Goal: Task Accomplishment & Management: Use online tool/utility

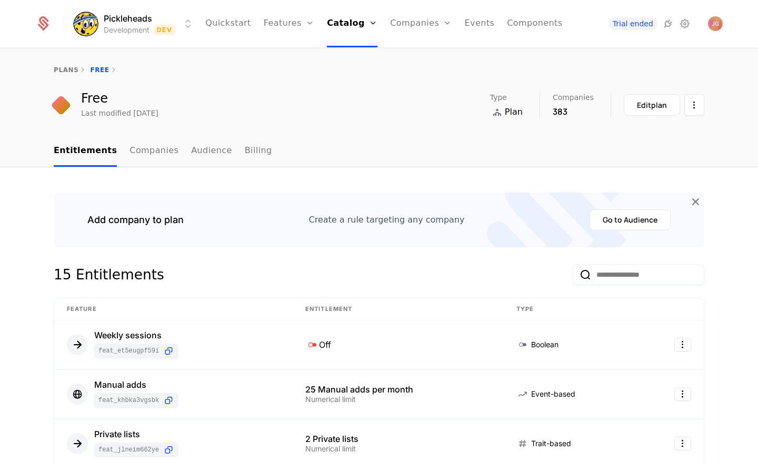
scroll to position [156, 0]
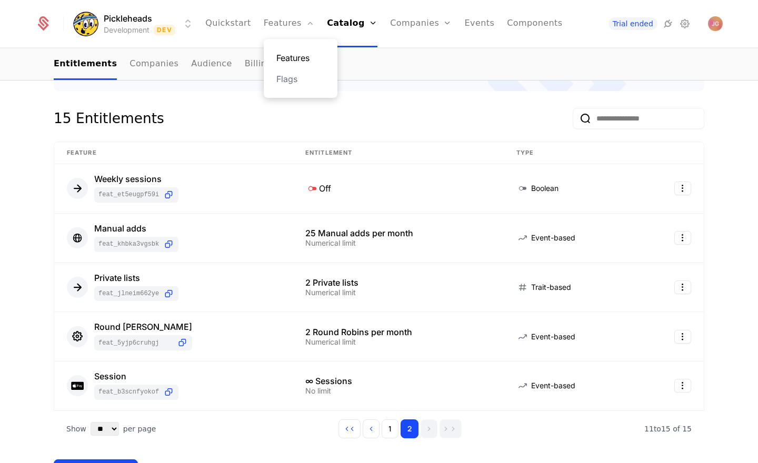
click at [299, 61] on link "Features" at bounding box center [300, 58] width 48 height 13
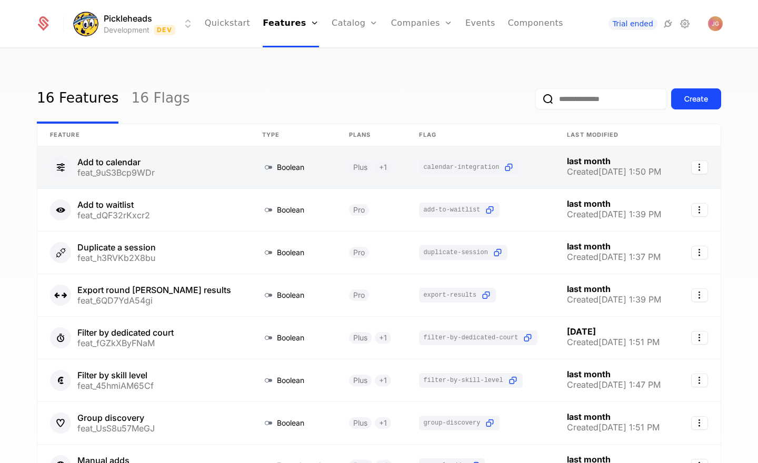
click at [179, 174] on link at bounding box center [143, 167] width 212 height 42
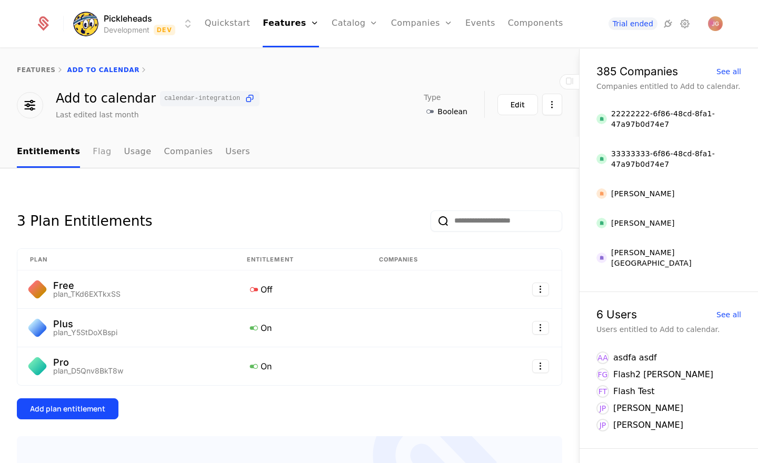
click at [93, 155] on link "Flag" at bounding box center [102, 152] width 18 height 31
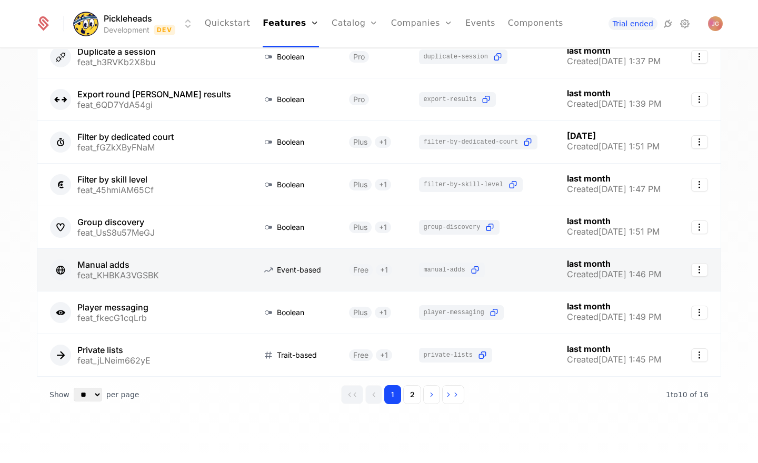
scroll to position [198, 0]
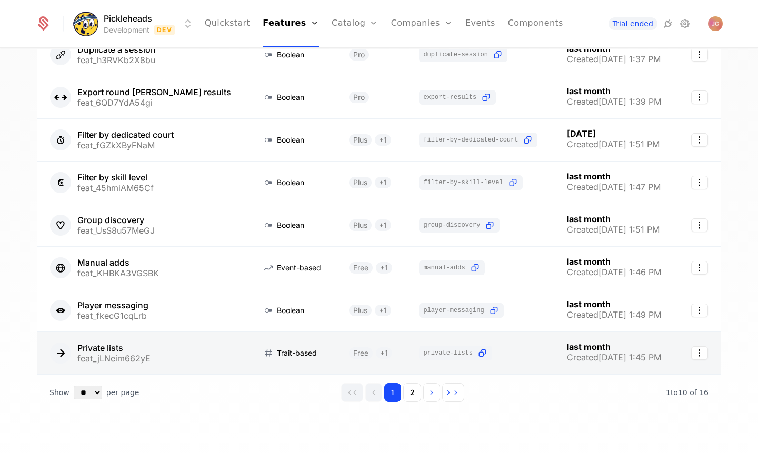
click at [171, 348] on link at bounding box center [143, 353] width 212 height 42
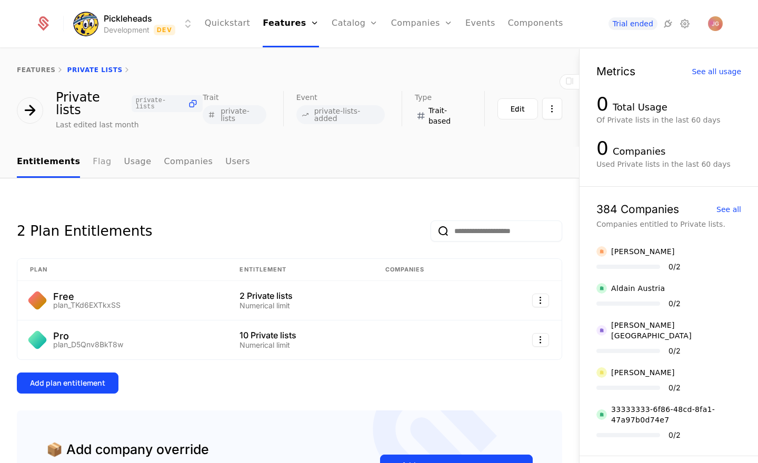
click at [100, 151] on link "Flag" at bounding box center [102, 162] width 18 height 31
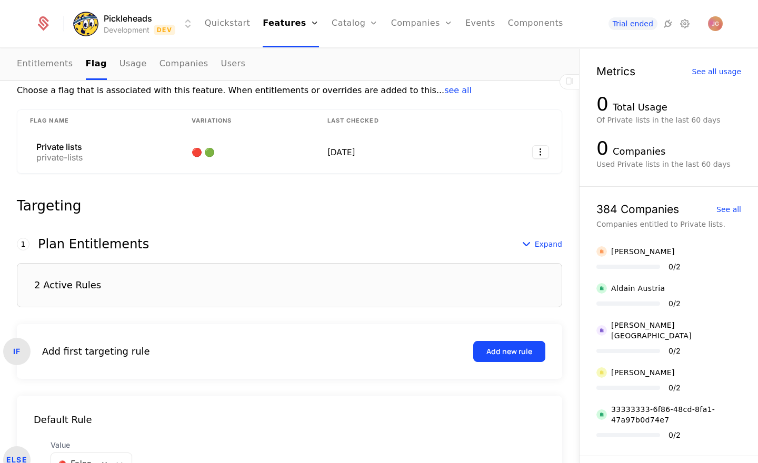
scroll to position [232, 0]
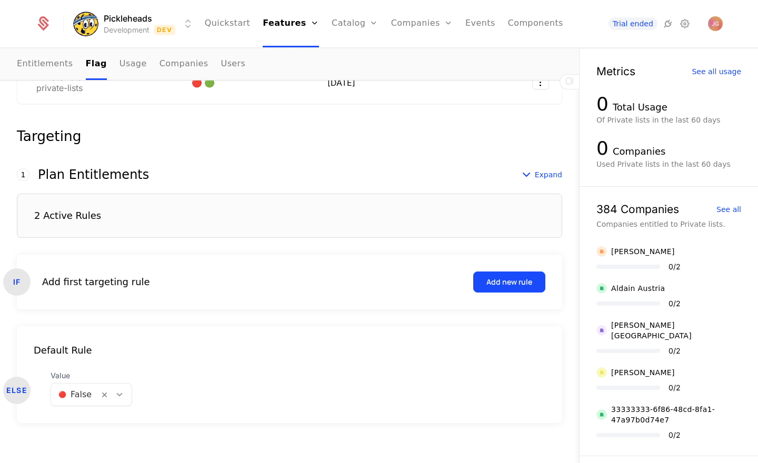
click at [118, 390] on icon at bounding box center [119, 394] width 9 height 9
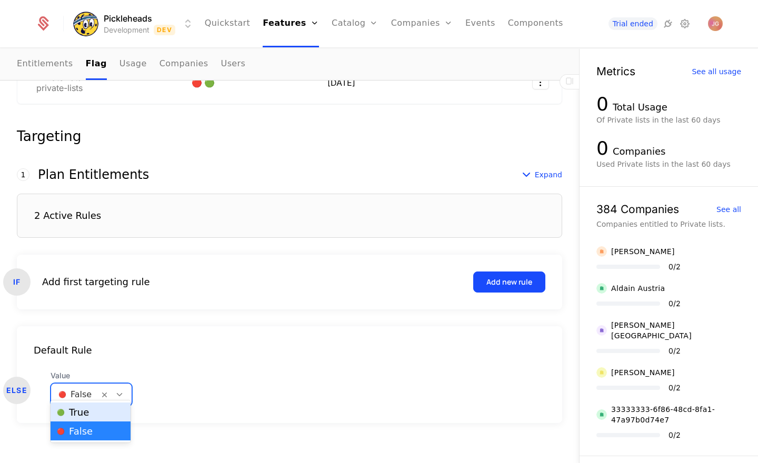
click at [108, 410] on div "🟢 True" at bounding box center [90, 412] width 67 height 11
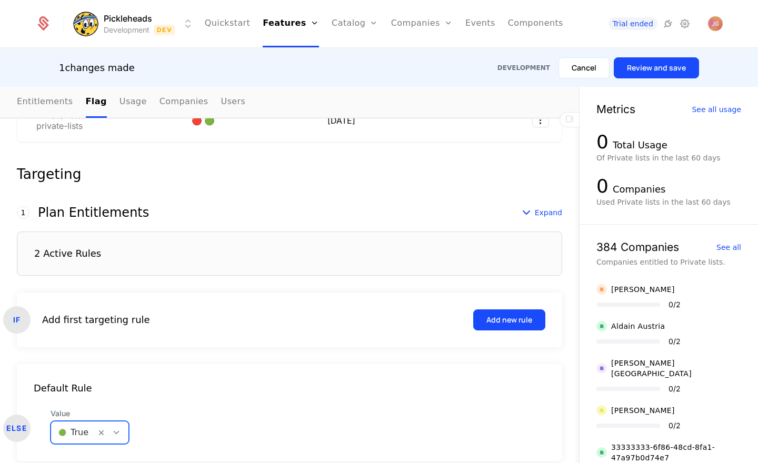
click at [235, 408] on div "ELSE Value option [object Object], selected. 🟢 True" at bounding box center [289, 426] width 545 height 36
click at [515, 315] on div "Add new rule" at bounding box center [509, 320] width 46 height 11
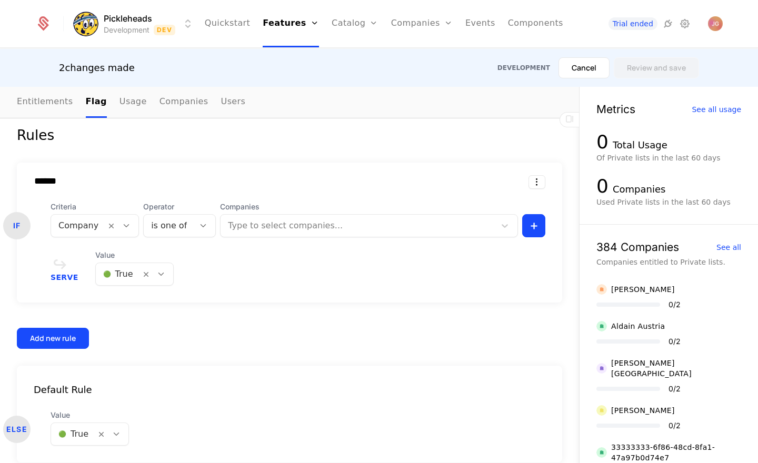
scroll to position [402, 0]
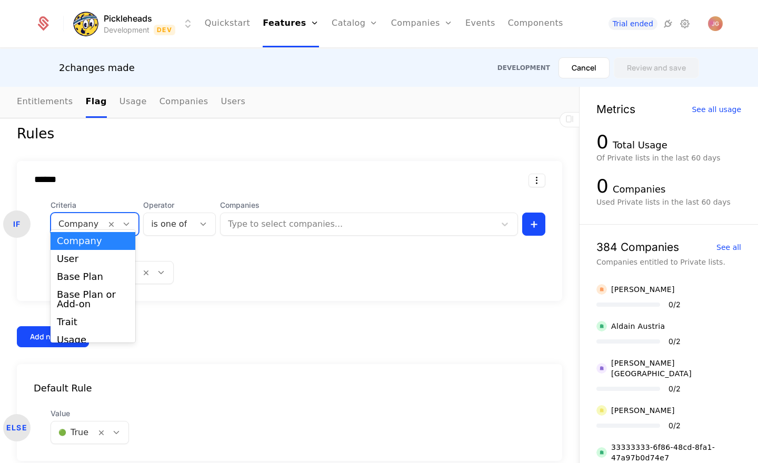
click at [122, 219] on icon at bounding box center [126, 223] width 9 height 9
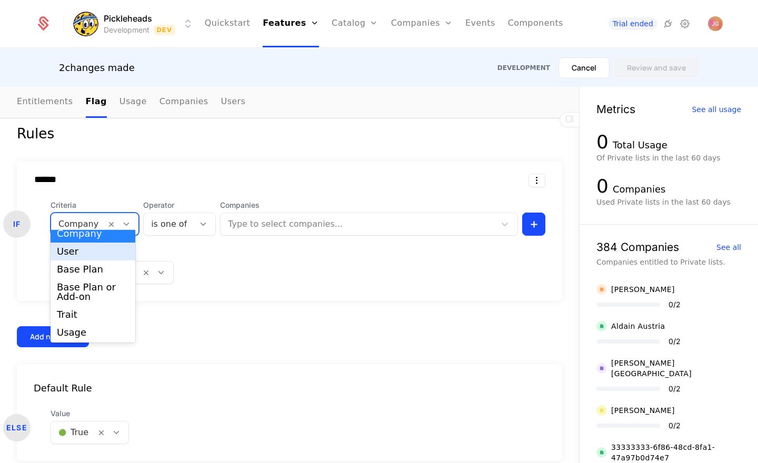
scroll to position [0, 0]
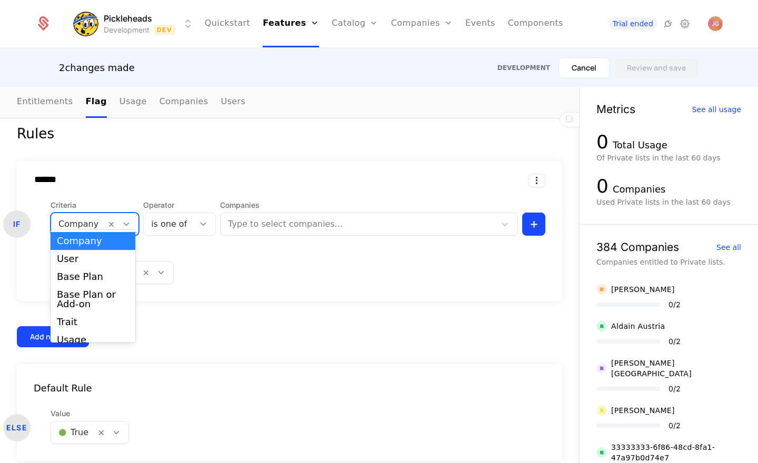
click at [131, 174] on input "******" at bounding box center [149, 179] width 247 height 11
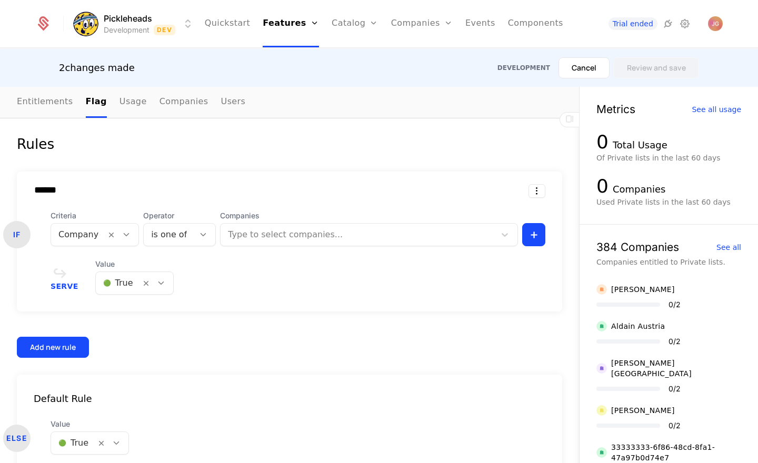
scroll to position [402, 0]
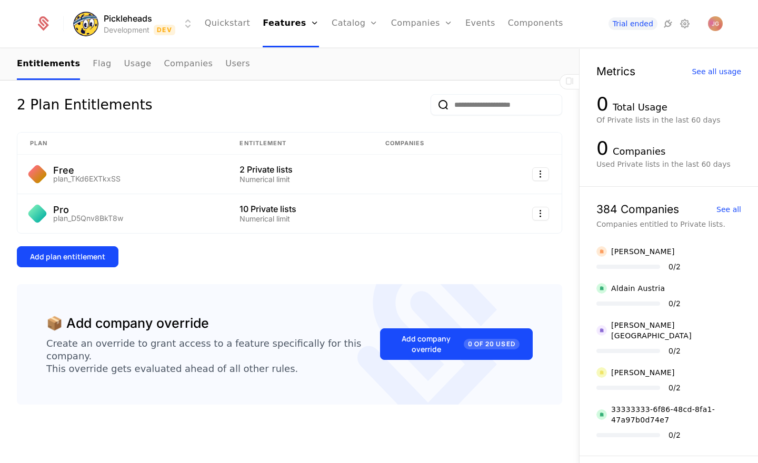
scroll to position [104, 0]
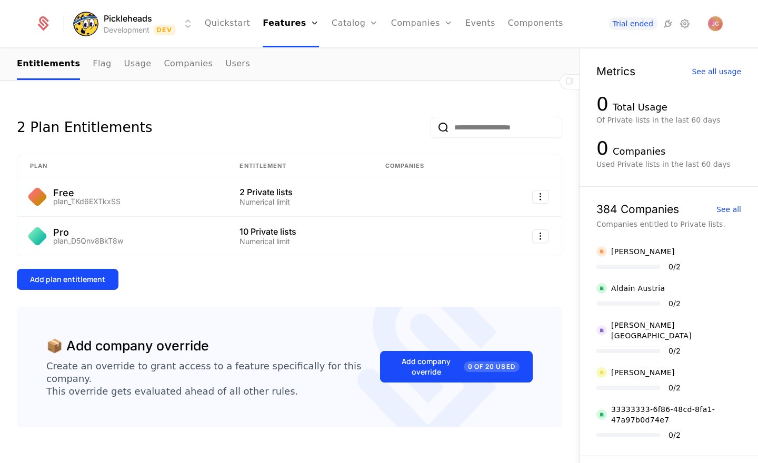
click at [225, 275] on div "Add plan entitlement" at bounding box center [289, 279] width 545 height 21
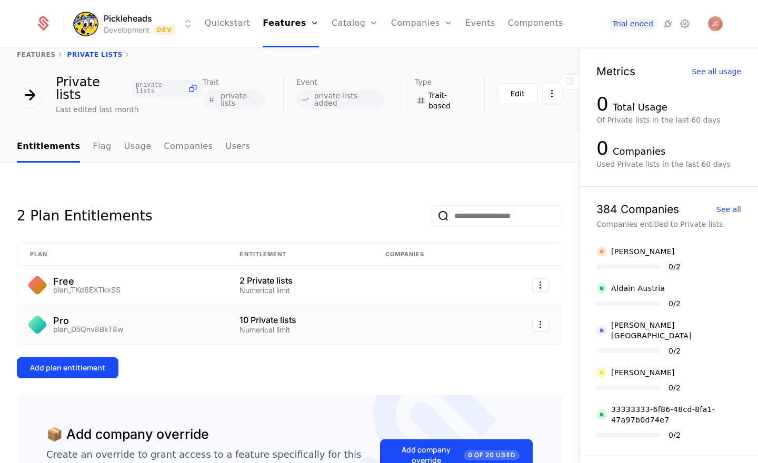
scroll to position [0, 0]
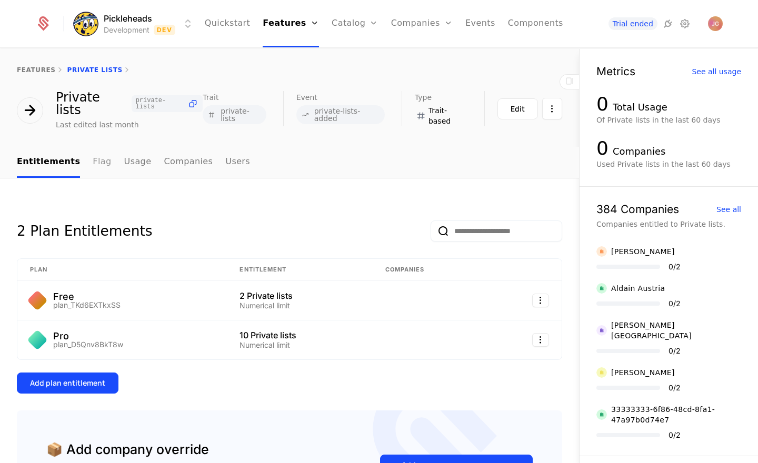
click at [96, 154] on link "Flag" at bounding box center [102, 162] width 18 height 31
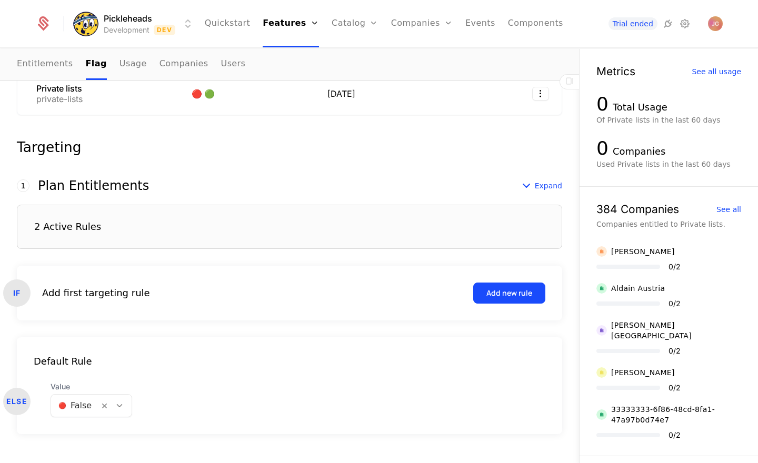
scroll to position [232, 0]
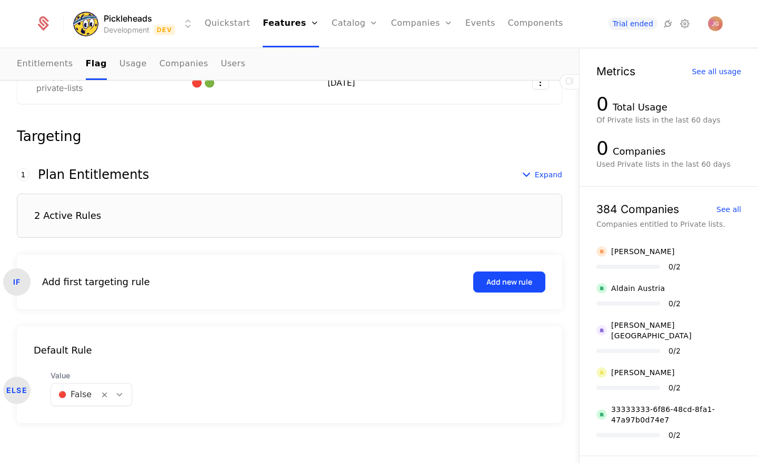
click at [78, 211] on div "2 Active Rules" at bounding box center [67, 215] width 67 height 9
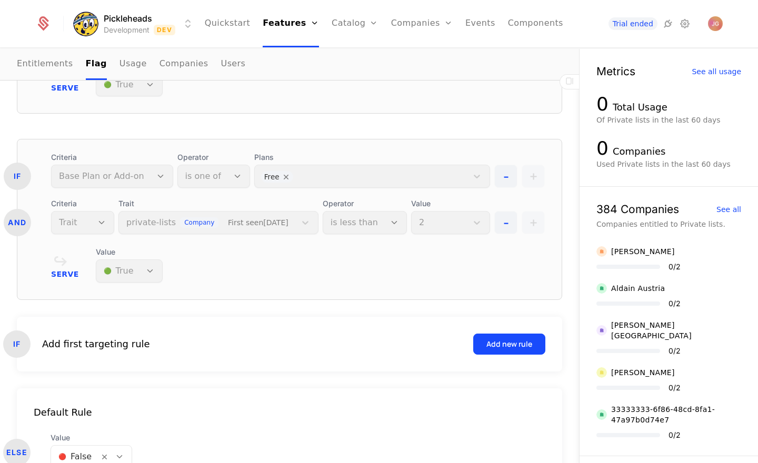
scroll to position [474, 0]
click at [505, 338] on div "Add new rule" at bounding box center [509, 343] width 46 height 11
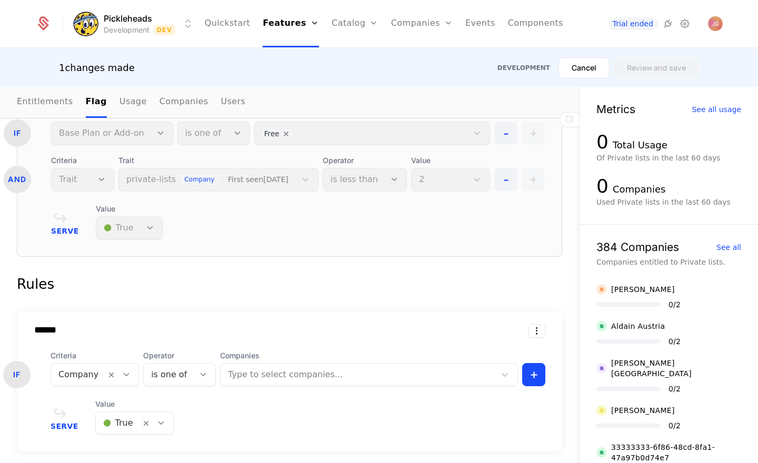
scroll to position [30, 0]
click at [123, 360] on body "Pickleheads Development Dev Quickstart Features Features Flags Catalog Plans Ad…" at bounding box center [379, 231] width 758 height 463
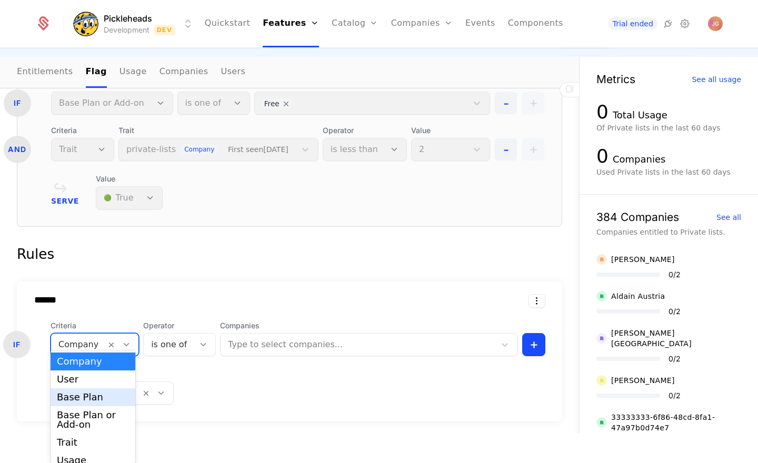
scroll to position [26, 0]
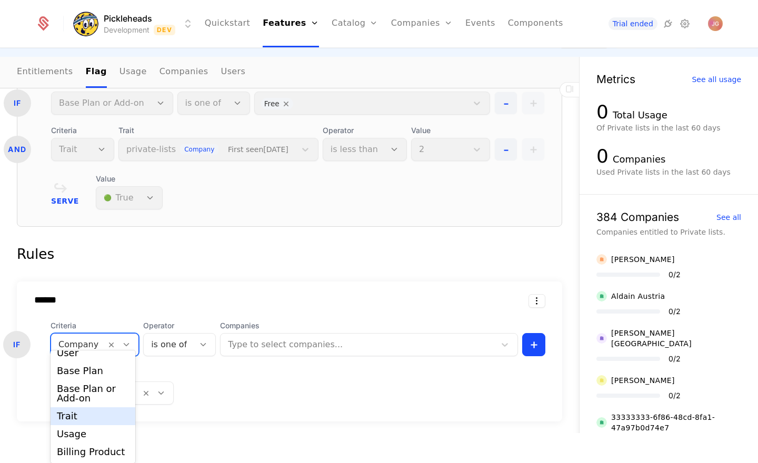
click at [89, 415] on div "Trait" at bounding box center [93, 416] width 72 height 9
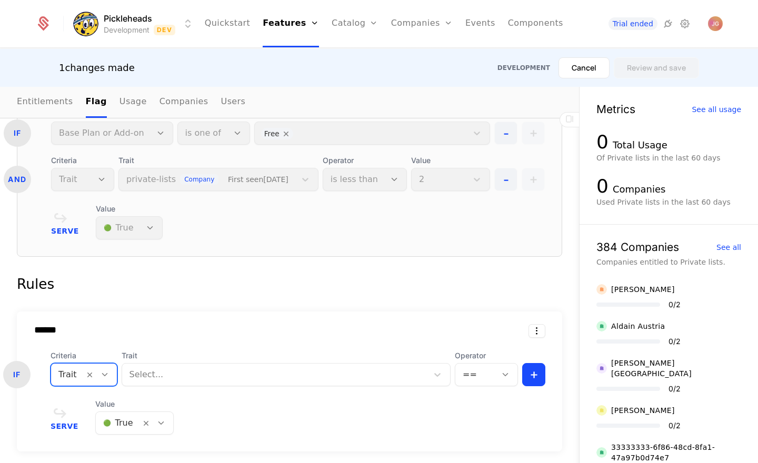
click at [168, 367] on div at bounding box center [274, 374] width 291 height 15
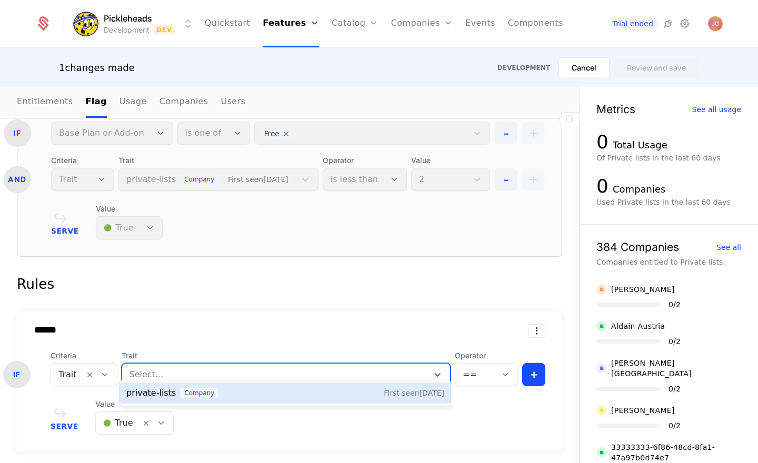
click at [160, 391] on span "private-lists" at bounding box center [150, 393] width 49 height 13
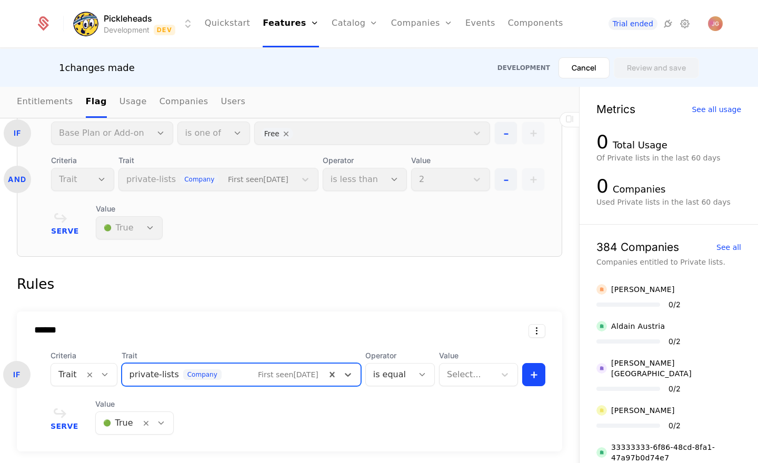
click at [417, 363] on body "Pickleheads Development Dev Quickstart Features Features Flags Catalog Plans Ad…" at bounding box center [379, 231] width 758 height 463
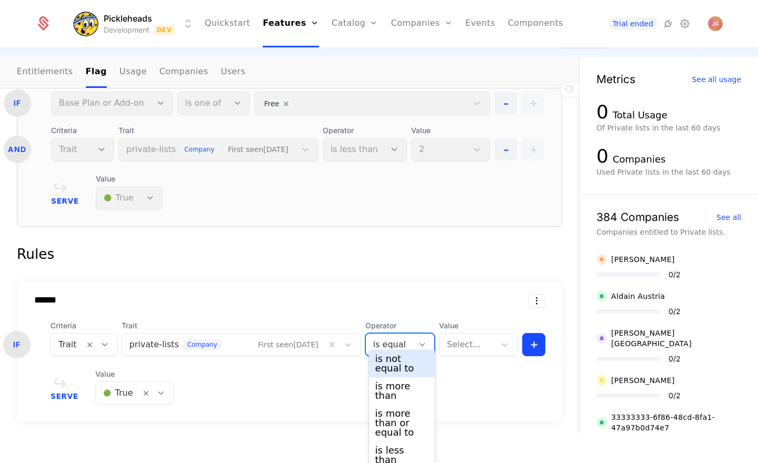
scroll to position [22, 0]
click at [407, 444] on div "is less than" at bounding box center [401, 453] width 53 height 19
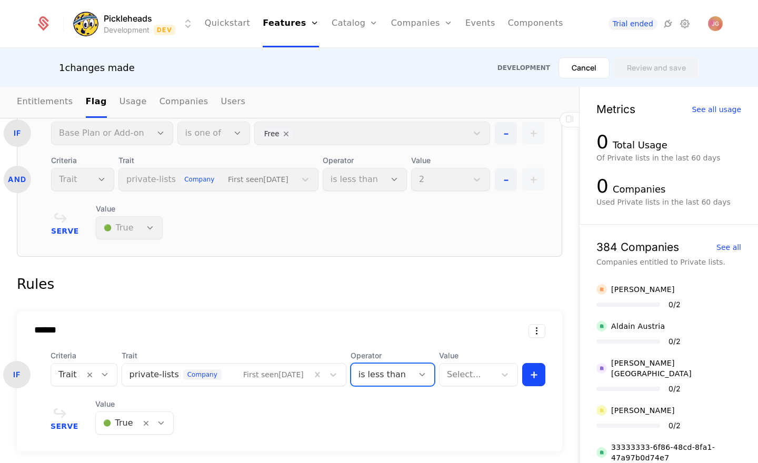
click at [472, 367] on div at bounding box center [467, 374] width 41 height 15
click at [464, 392] on div "2" at bounding box center [478, 391] width 66 height 9
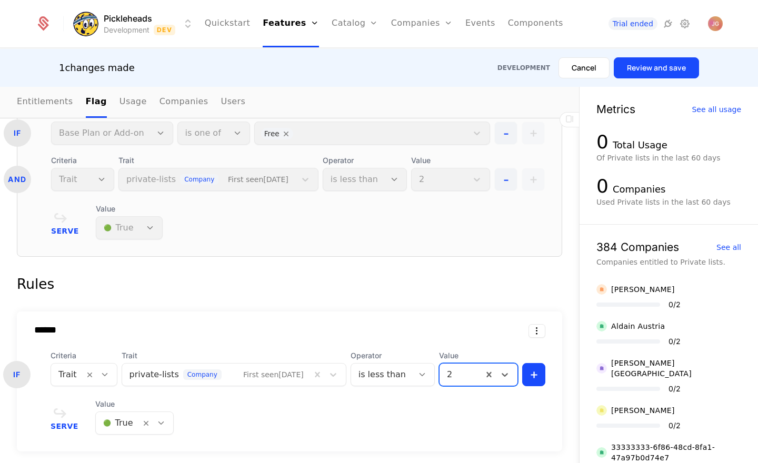
click at [239, 406] on div "Serve Value 🟢 True" at bounding box center [298, 417] width 495 height 36
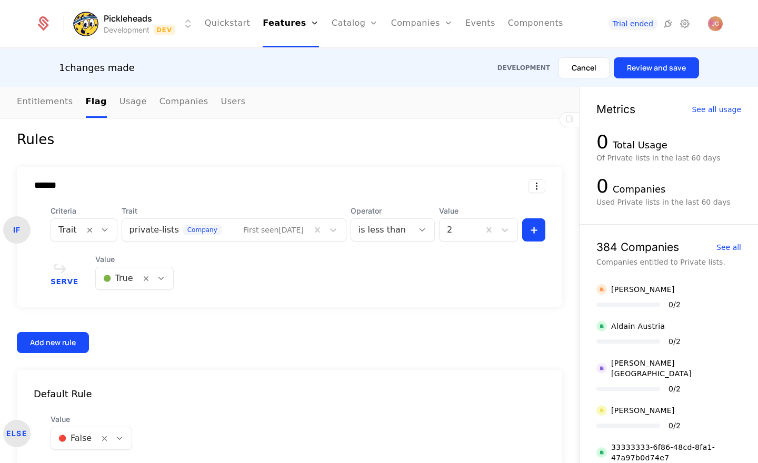
scroll to position [705, 0]
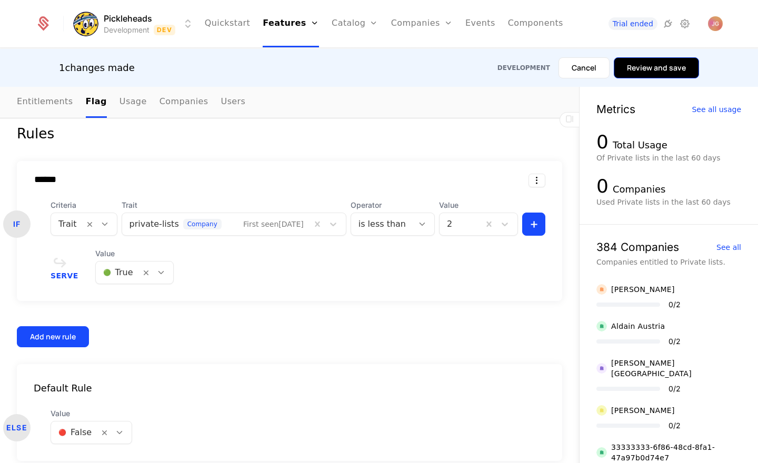
click at [668, 71] on button "Review and save" at bounding box center [656, 67] width 85 height 21
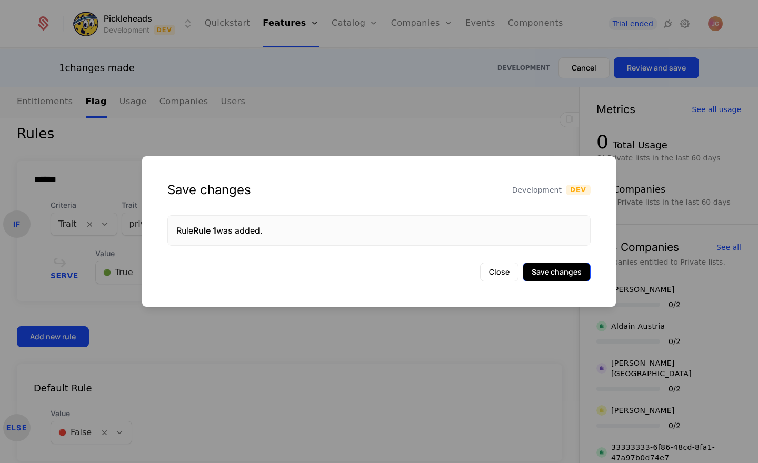
click at [542, 275] on button "Save changes" at bounding box center [557, 272] width 68 height 19
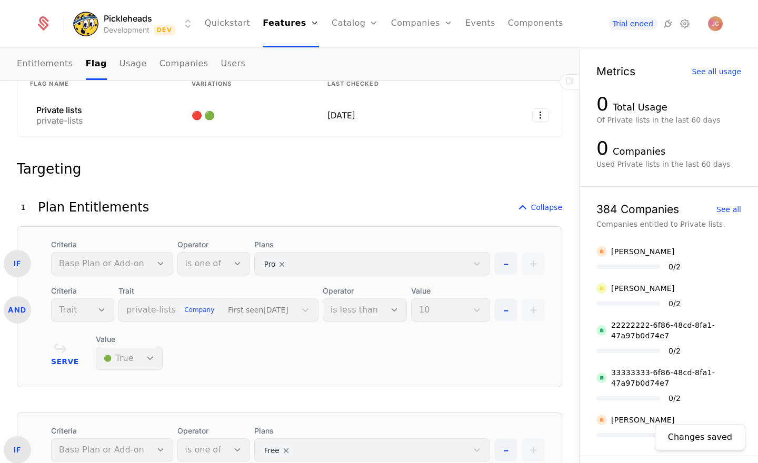
scroll to position [177, 0]
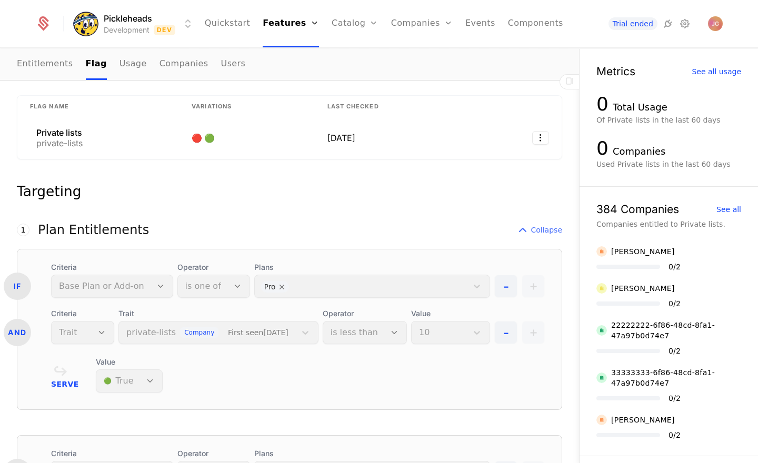
drag, startPoint x: 533, startPoint y: 222, endPoint x: 524, endPoint y: 221, distance: 9.0
click at [533, 225] on span "Collapse" at bounding box center [547, 230] width 32 height 11
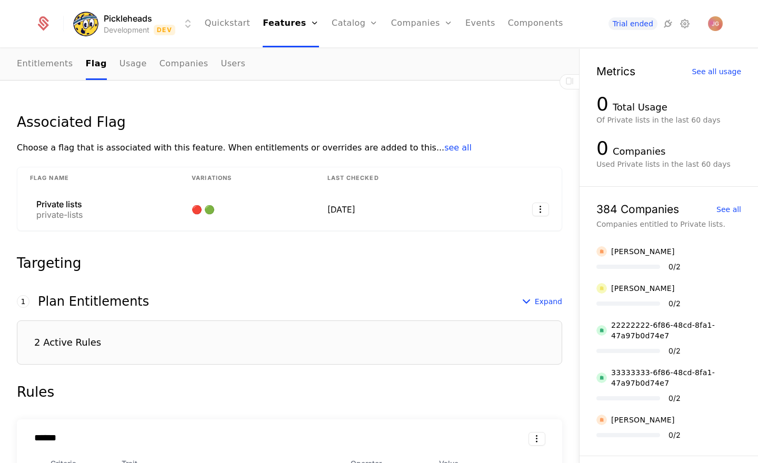
scroll to position [0, 0]
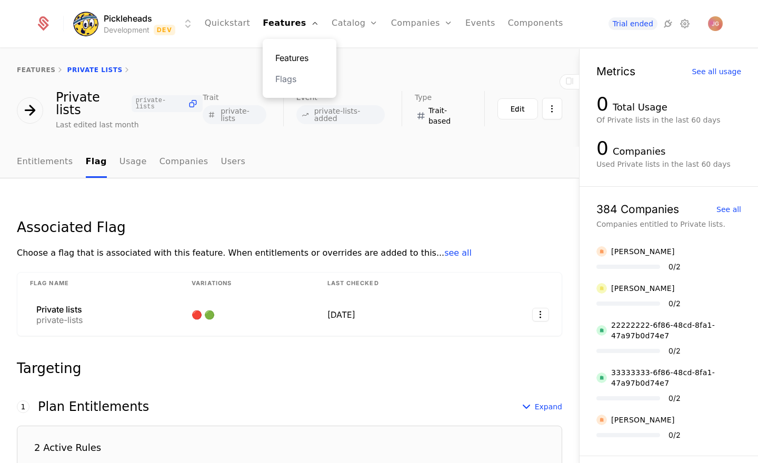
click at [303, 59] on link "Features" at bounding box center [299, 58] width 48 height 13
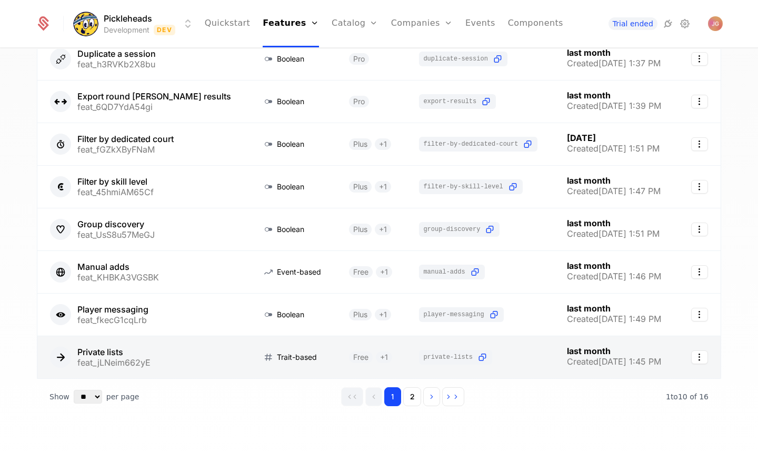
scroll to position [198, 0]
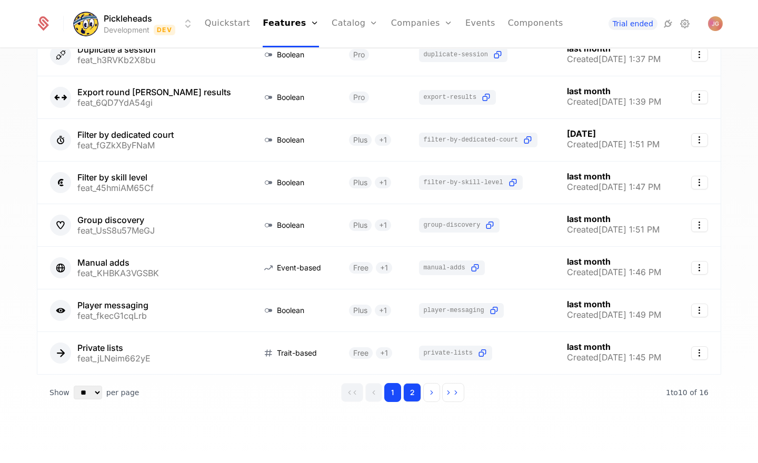
click at [417, 393] on button "2" at bounding box center [412, 392] width 18 height 19
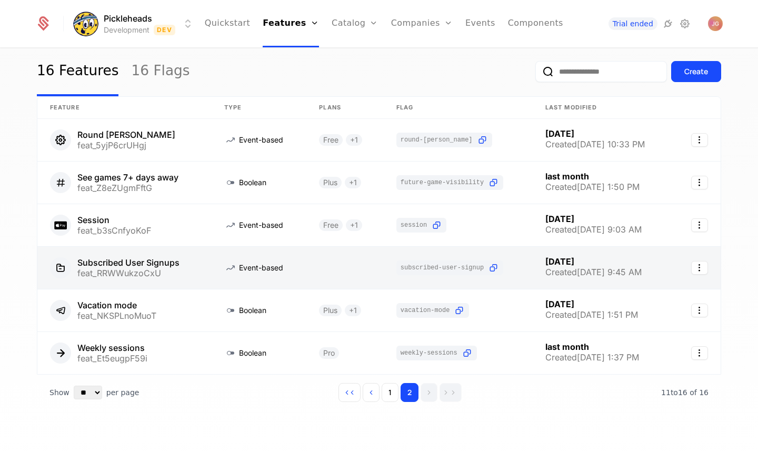
scroll to position [27, 0]
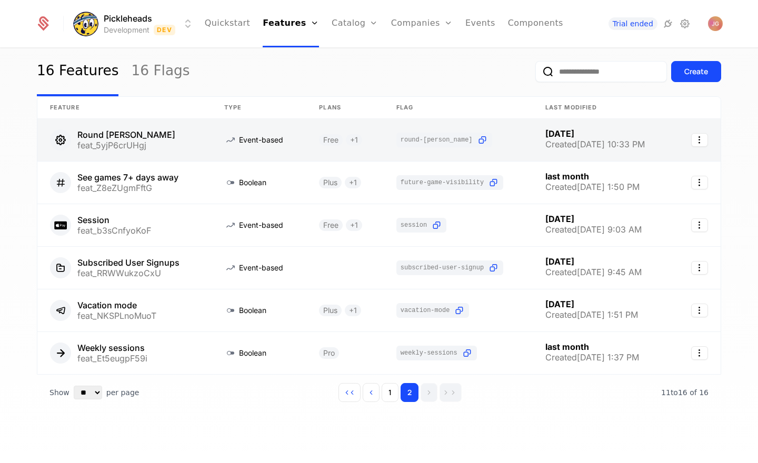
click at [159, 143] on link at bounding box center [124, 140] width 174 height 42
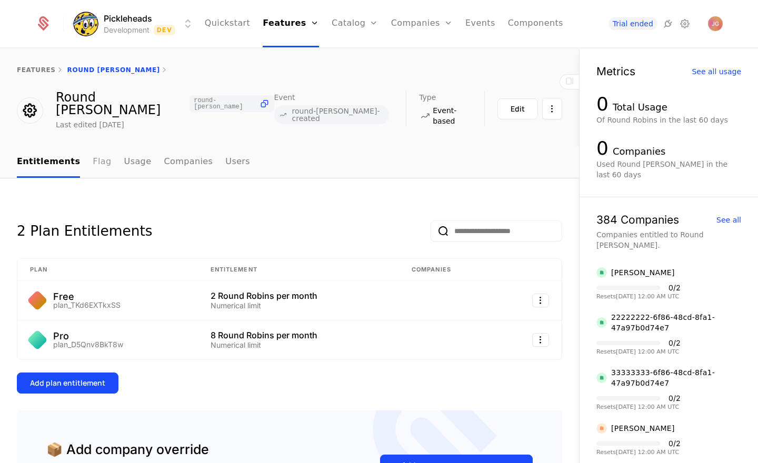
click at [93, 154] on link "Flag" at bounding box center [102, 162] width 18 height 31
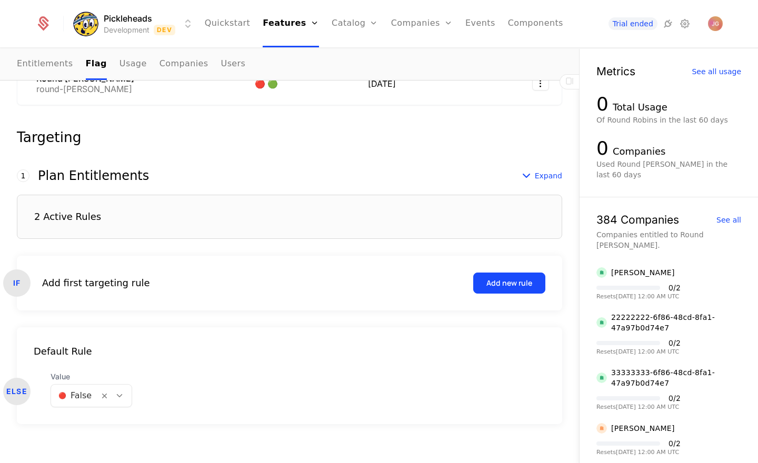
scroll to position [232, 0]
click at [163, 216] on div "2 Active Rules" at bounding box center [289, 216] width 545 height 44
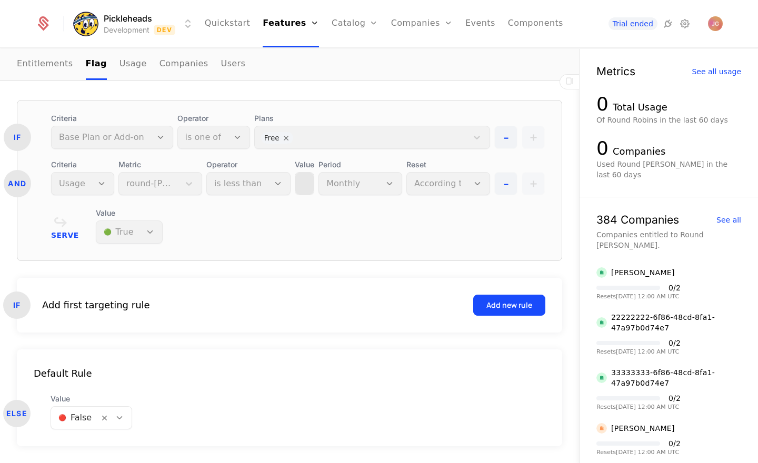
scroll to position [518, 0]
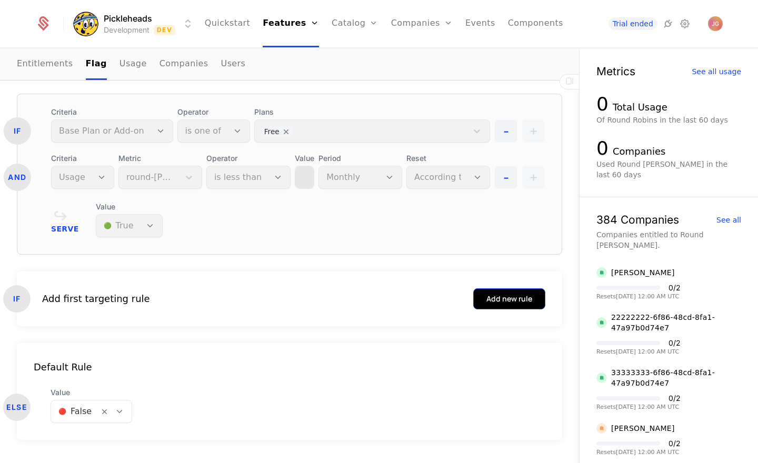
click at [498, 294] on div "Add new rule" at bounding box center [509, 299] width 46 height 11
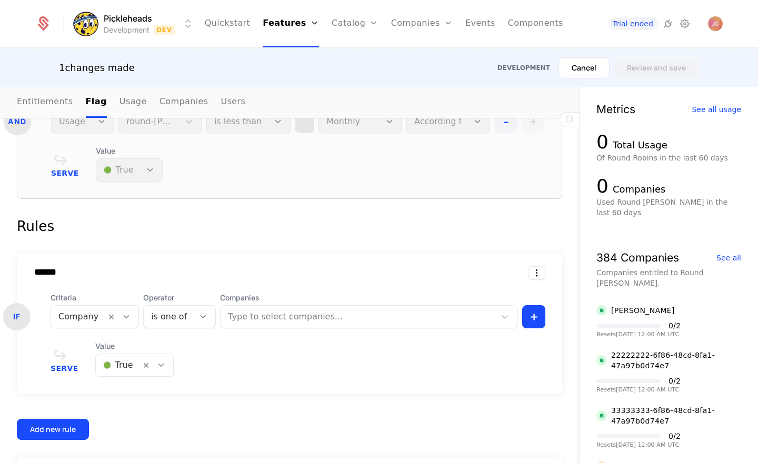
scroll to position [614, 0]
click at [122, 311] on icon at bounding box center [126, 315] width 9 height 9
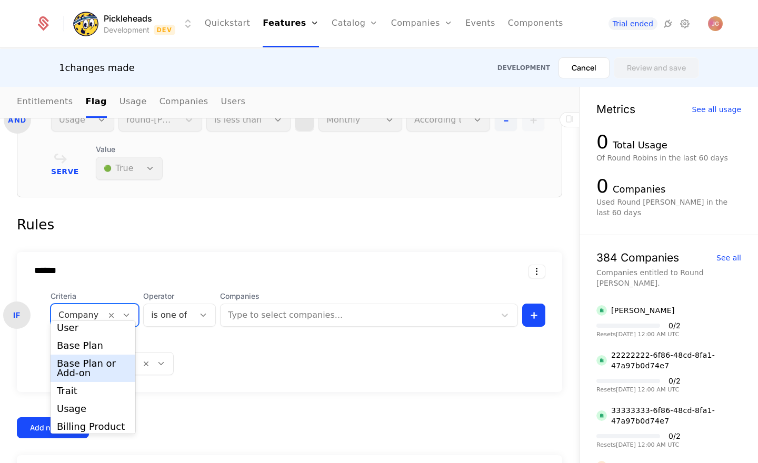
scroll to position [26, 0]
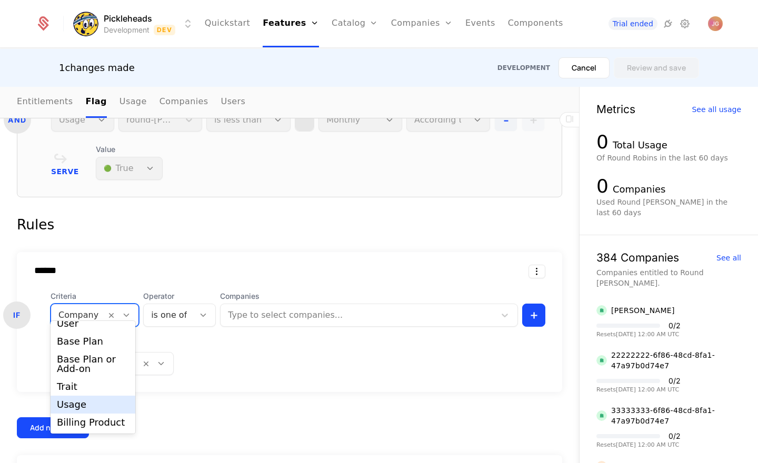
click at [89, 407] on div "Usage" at bounding box center [93, 404] width 72 height 9
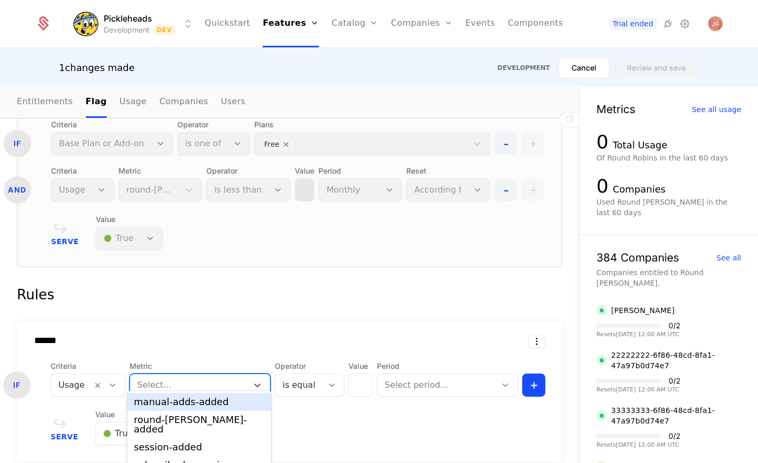
scroll to position [13, 0]
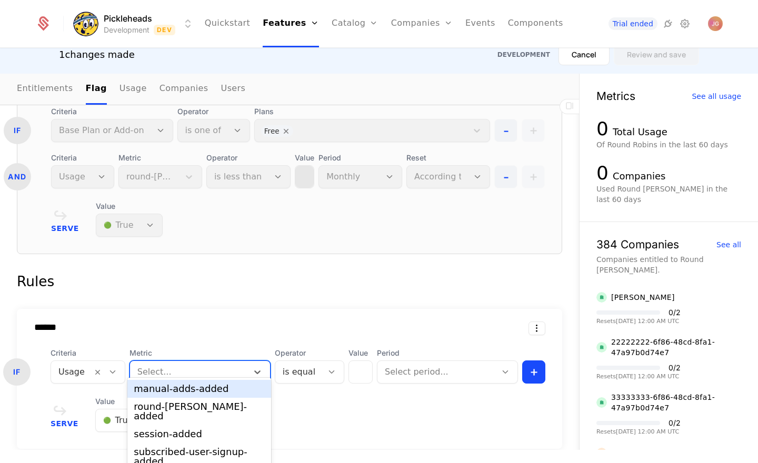
click at [229, 375] on div "****** IF Criteria Usage Metric manual-adds-added, 1 of 4. 4 results available.…" at bounding box center [289, 379] width 545 height 140
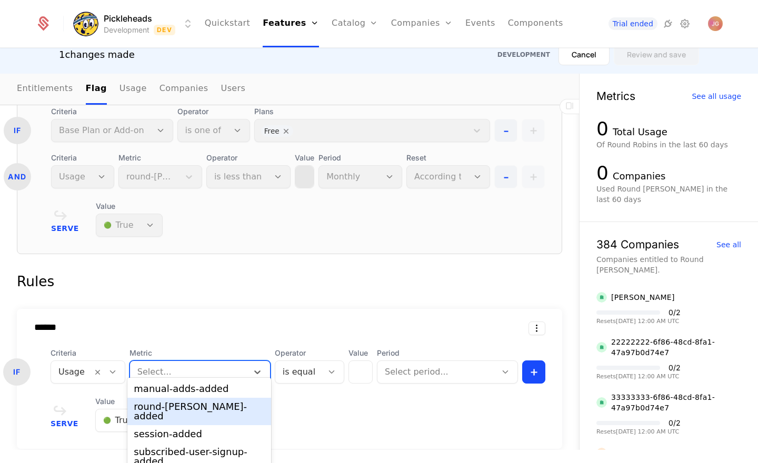
click at [217, 401] on div "round-[PERSON_NAME]-added" at bounding box center [199, 411] width 144 height 27
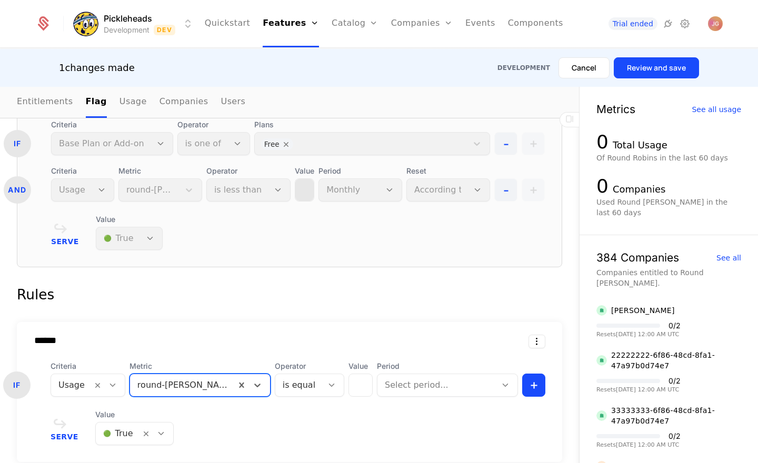
scroll to position [0, 0]
click at [317, 373] on body "Pickleheads Development Dev Quickstart Features Features Flags Catalog Plans Ad…" at bounding box center [379, 231] width 758 height 463
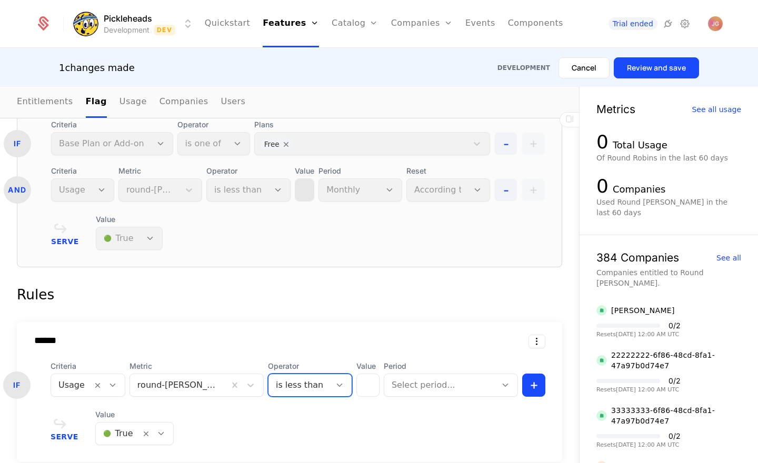
click at [306, 304] on form "1 This number reflects this rule’s evaluation order. Schematic evaluates first …" at bounding box center [289, 258] width 545 height 727
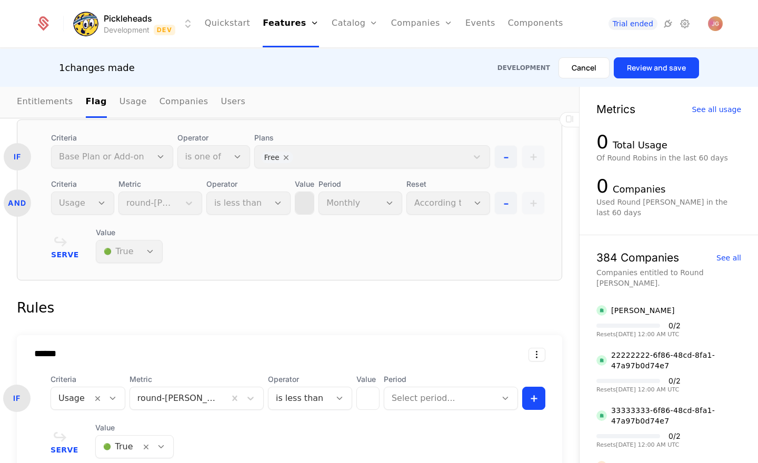
scroll to position [541, 0]
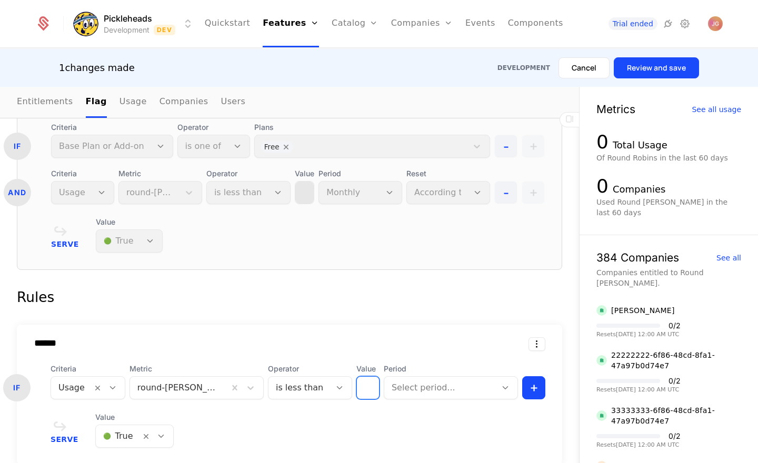
click at [365, 377] on input "*" at bounding box center [368, 388] width 22 height 22
click at [358, 377] on input "*" at bounding box center [368, 388] width 23 height 22
type input "*"
click at [369, 377] on input "*" at bounding box center [368, 388] width 23 height 22
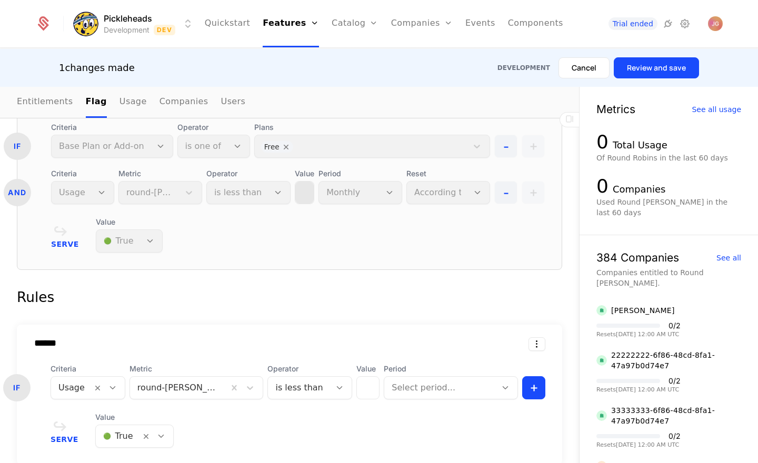
click at [404, 412] on div "Serve Value 🟢 True" at bounding box center [298, 430] width 495 height 36
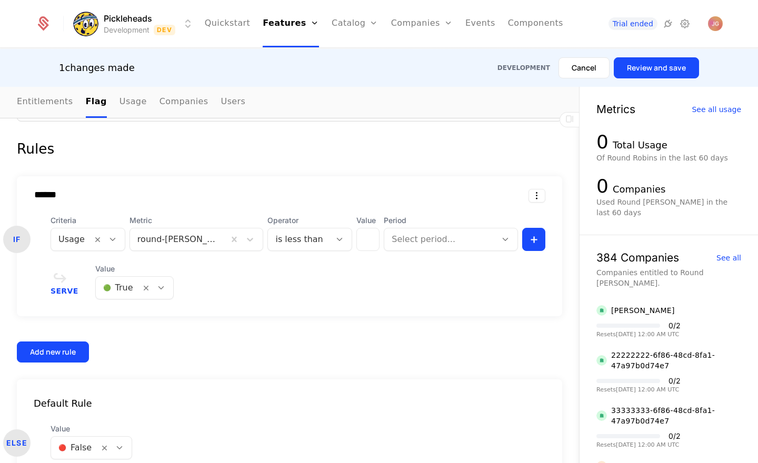
scroll to position [693, 0]
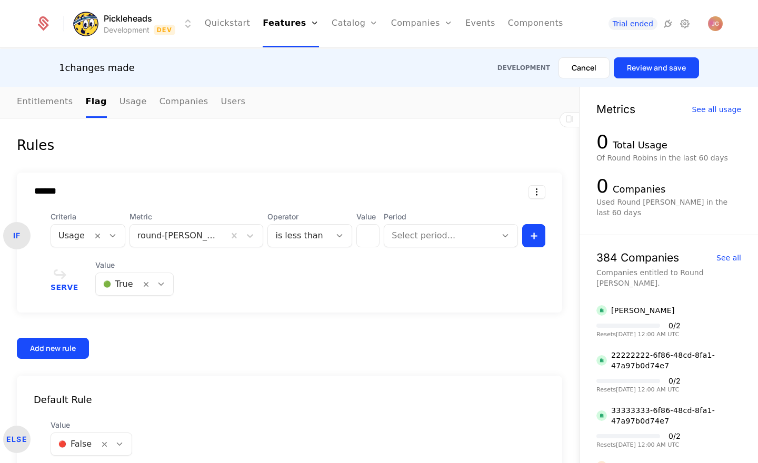
click at [463, 228] on div at bounding box center [440, 235] width 97 height 15
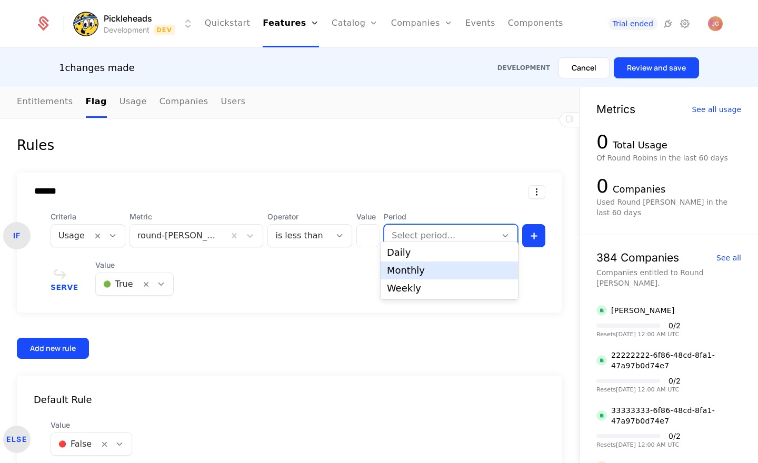
click at [451, 272] on div "Monthly" at bounding box center [449, 270] width 125 height 9
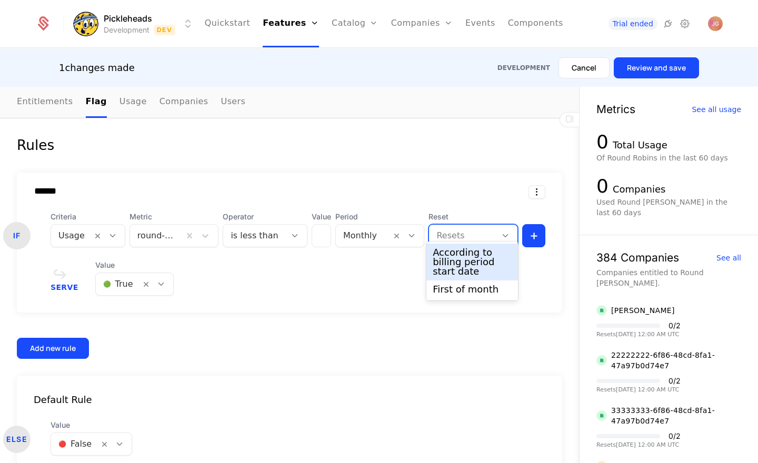
click at [464, 228] on div at bounding box center [462, 235] width 53 height 15
click at [464, 266] on div "According to billing period start date" at bounding box center [472, 262] width 79 height 28
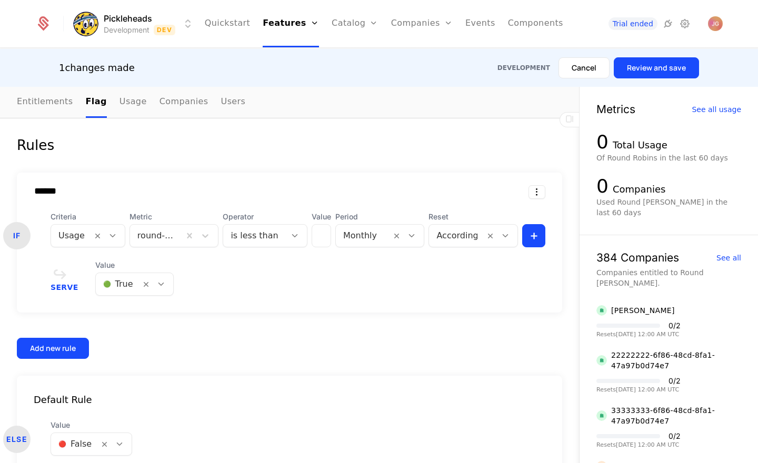
click at [568, 263] on div "Associated Flag Choose a flag that is associated with this feature. When entitl…" at bounding box center [289, 23] width 579 height 950
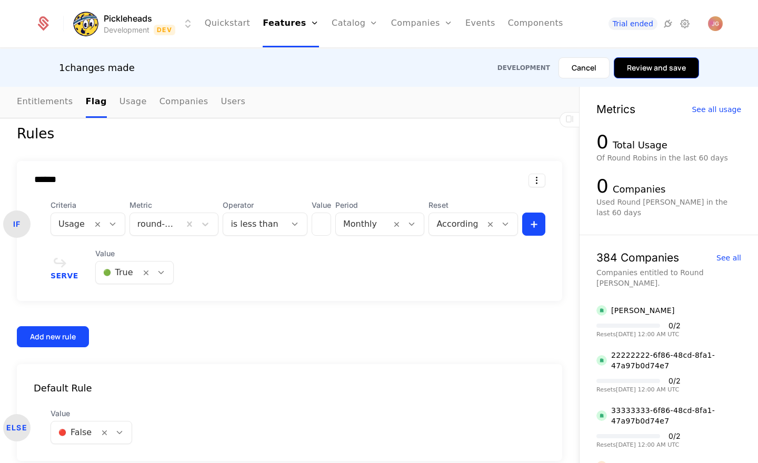
click at [632, 73] on button "Review and save" at bounding box center [656, 67] width 85 height 21
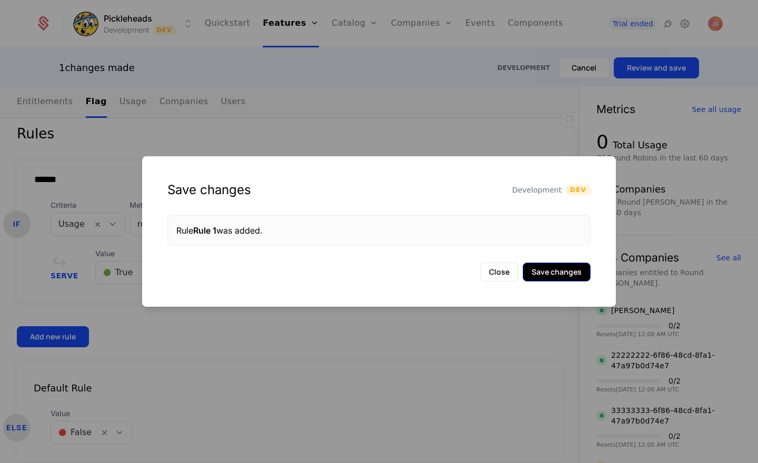
click at [553, 269] on button "Save changes" at bounding box center [557, 272] width 68 height 19
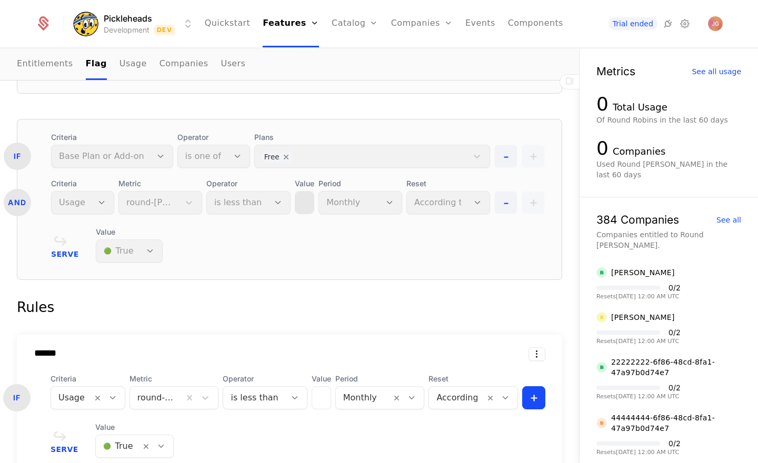
scroll to position [615, 0]
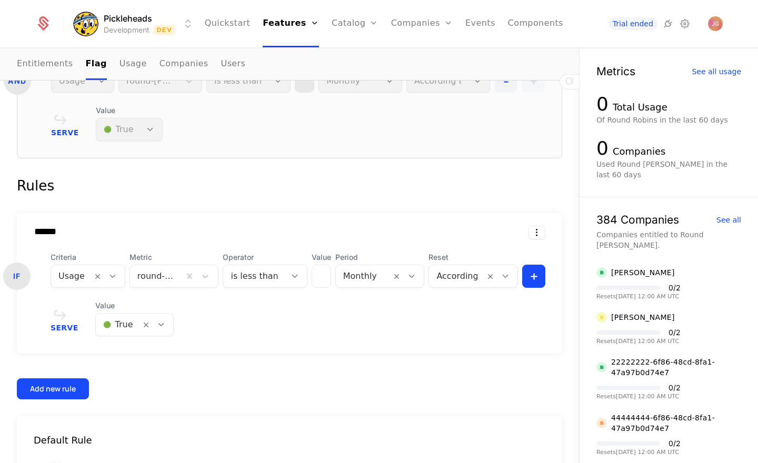
drag, startPoint x: 543, startPoint y: 319, endPoint x: 534, endPoint y: 319, distance: 8.4
click at [543, 319] on div "Serve Value 🟢 True" at bounding box center [298, 319] width 495 height 36
drag, startPoint x: 311, startPoint y: 267, endPoint x: 453, endPoint y: 285, distance: 143.2
click at [453, 285] on div "****** IF Criteria Usage Metric round-[PERSON_NAME]-added Operator is less than…" at bounding box center [289, 283] width 545 height 140
click at [443, 309] on div "Serve Value 🟢 True" at bounding box center [298, 319] width 495 height 36
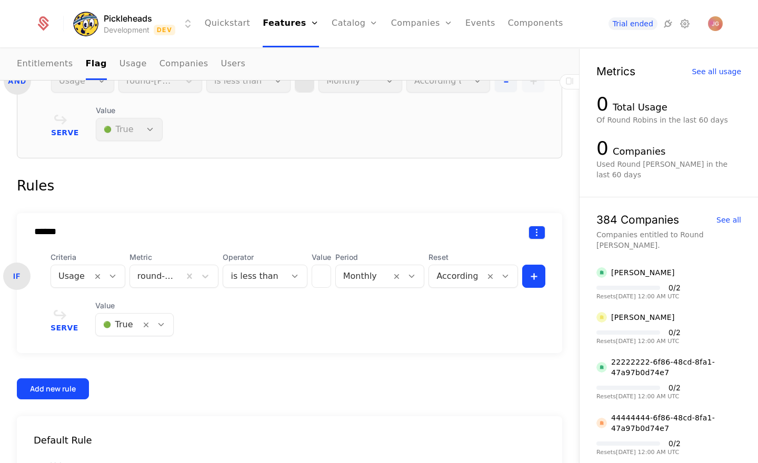
click at [538, 218] on html "Pickleheads Development Dev Quickstart Features Features Flags Catalog Plans Ad…" at bounding box center [379, 231] width 758 height 463
drag, startPoint x: 448, startPoint y: 198, endPoint x: 381, endPoint y: 186, distance: 68.9
click at [448, 198] on html "Pickleheads Development Dev Quickstart Features Features Flags Catalog Plans Ad…" at bounding box center [379, 231] width 758 height 463
click at [358, 184] on div "Rules" at bounding box center [289, 185] width 545 height 21
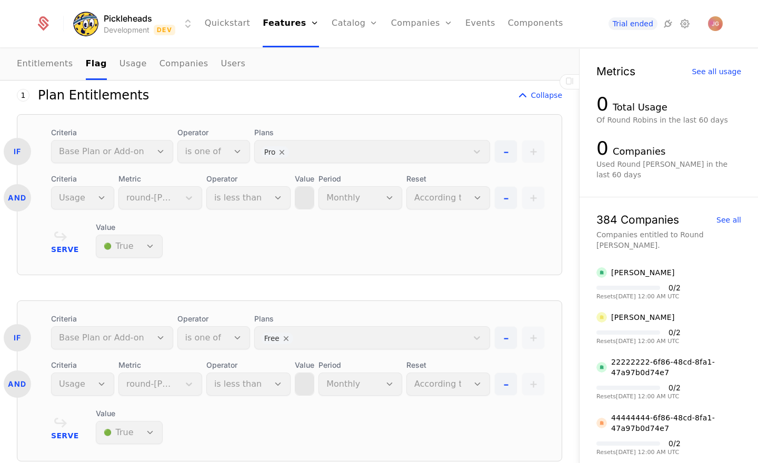
scroll to position [106, 0]
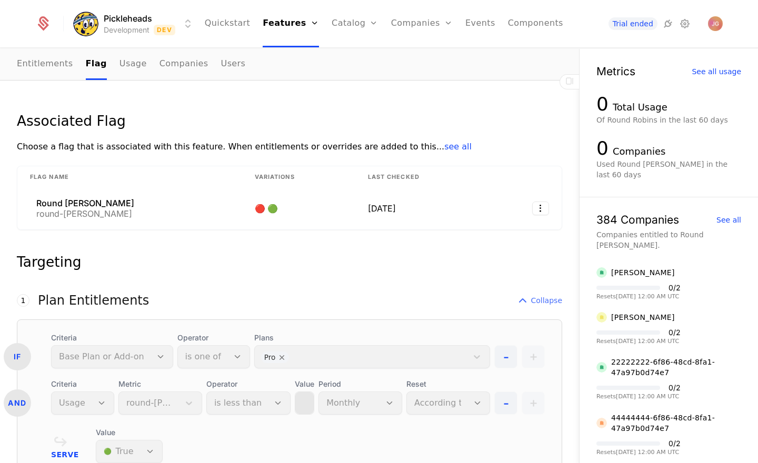
click at [538, 295] on span "Collapse" at bounding box center [547, 300] width 32 height 11
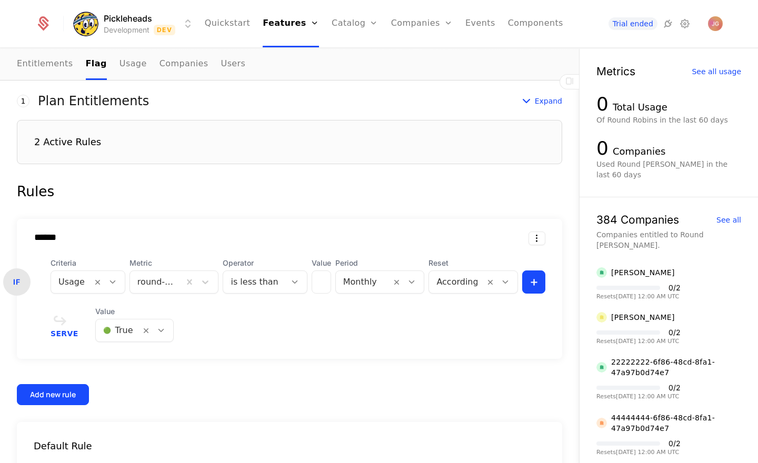
scroll to position [307, 0]
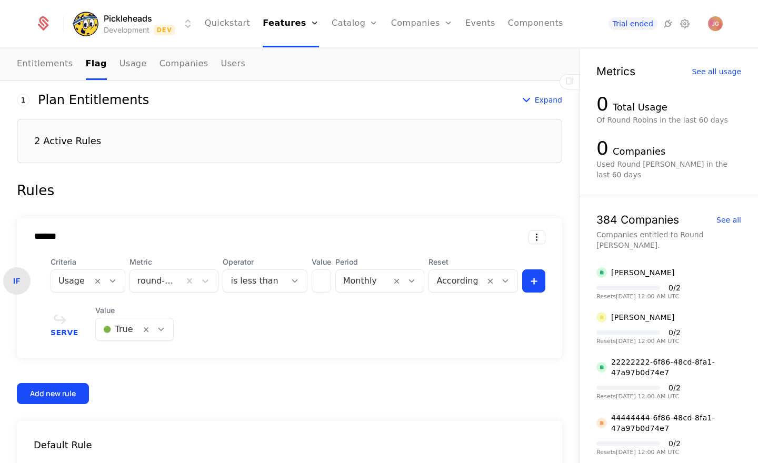
click at [578, 325] on div "Associated Flag Choose a flag that is associated with this feature. When entitl…" at bounding box center [289, 220] width 579 height 646
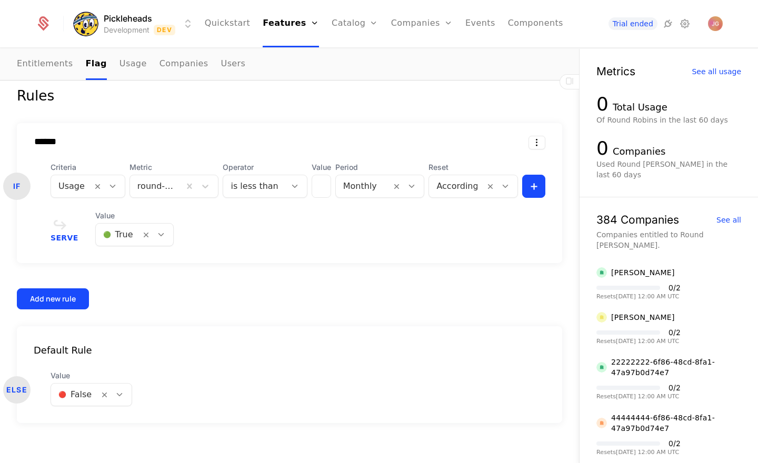
scroll to position [0, 0]
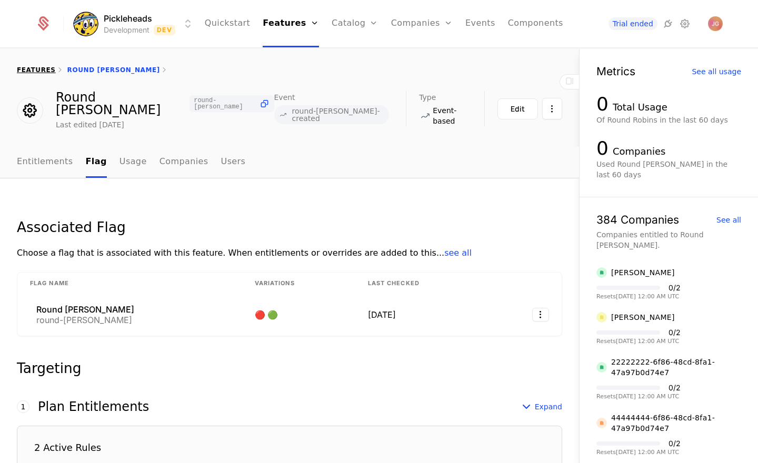
click at [34, 72] on link "features" at bounding box center [36, 69] width 39 height 7
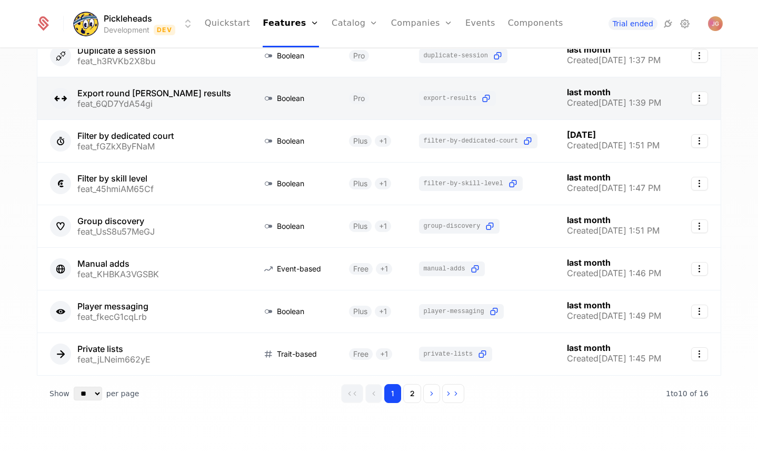
scroll to position [198, 0]
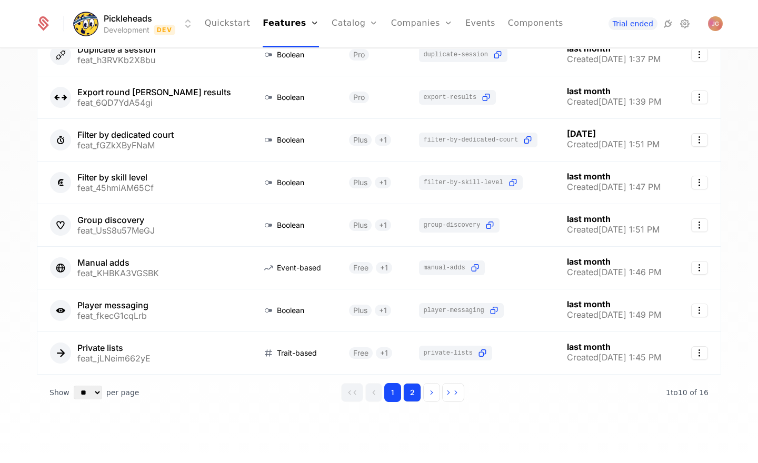
click at [408, 391] on button "2" at bounding box center [412, 392] width 18 height 19
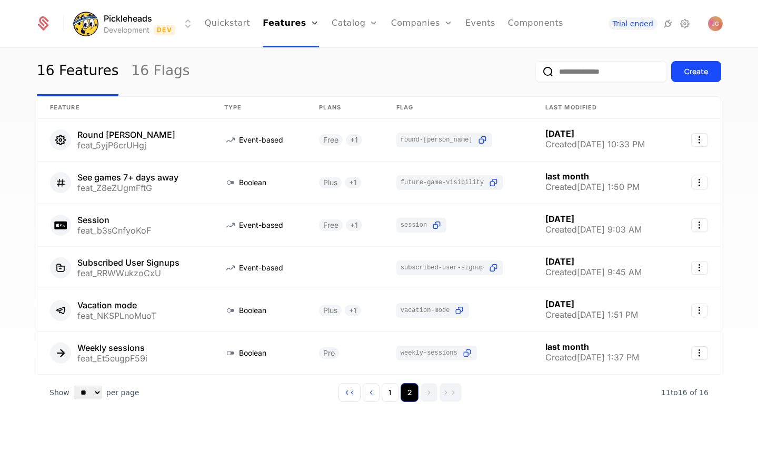
scroll to position [27, 0]
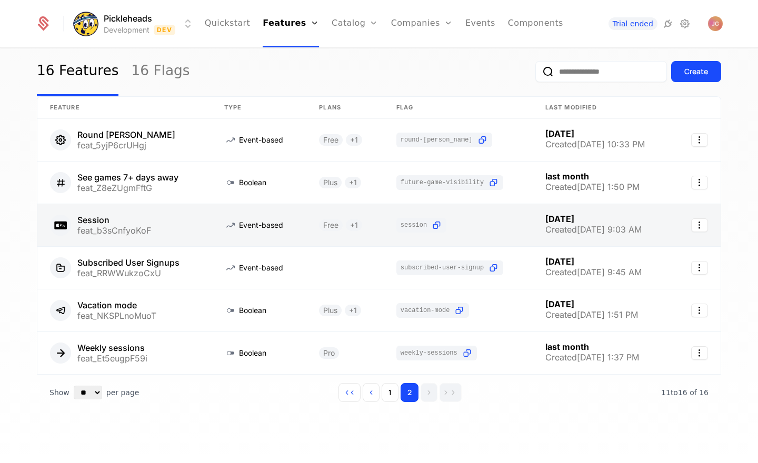
click at [201, 228] on link at bounding box center [124, 225] width 174 height 42
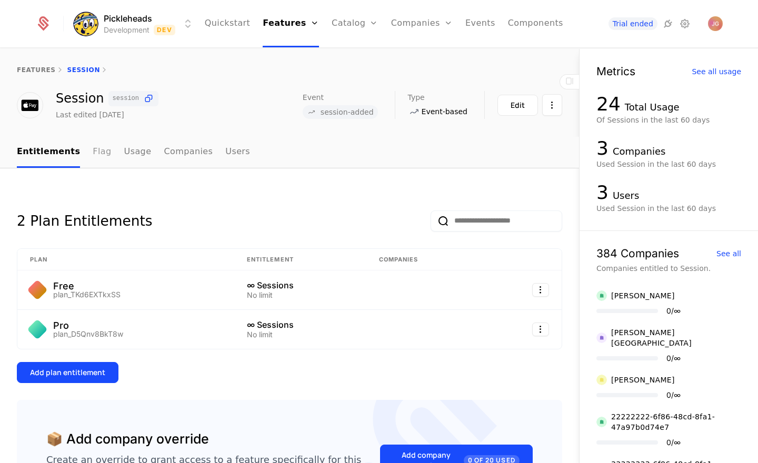
click at [93, 152] on link "Flag" at bounding box center [102, 152] width 18 height 31
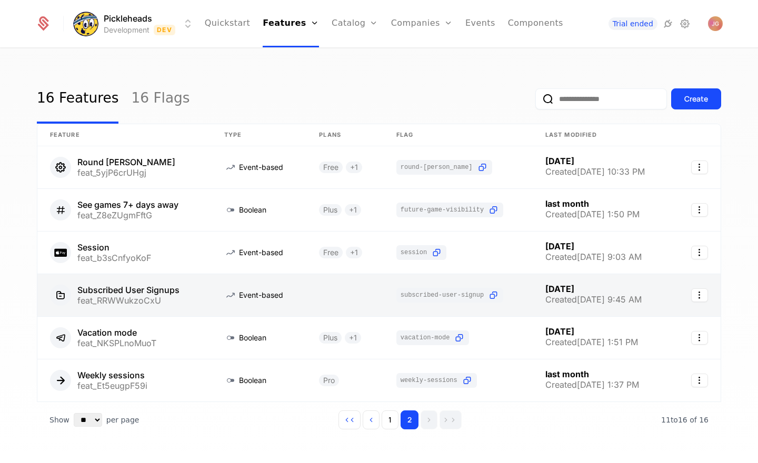
click at [198, 303] on link at bounding box center [124, 295] width 174 height 42
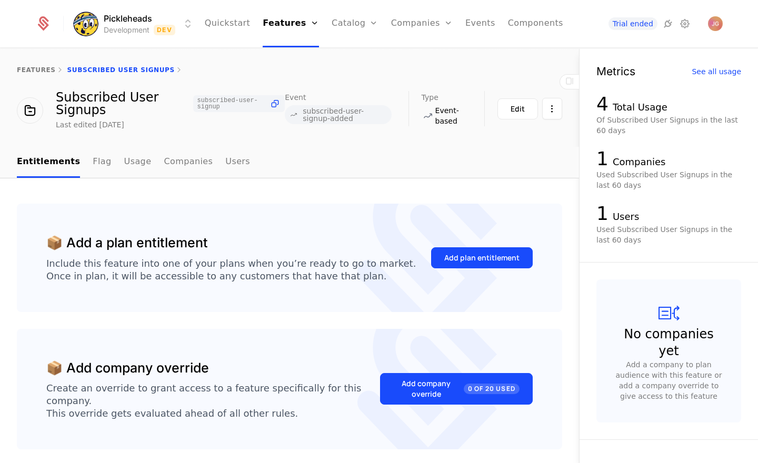
scroll to position [32, 0]
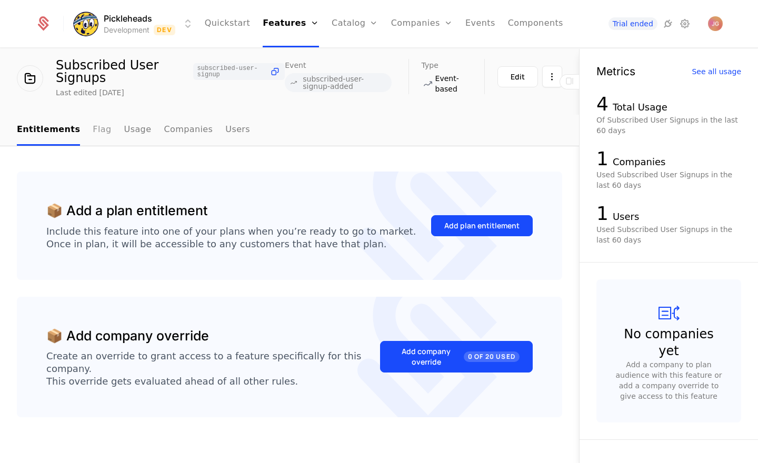
click at [97, 132] on link "Flag" at bounding box center [102, 130] width 18 height 31
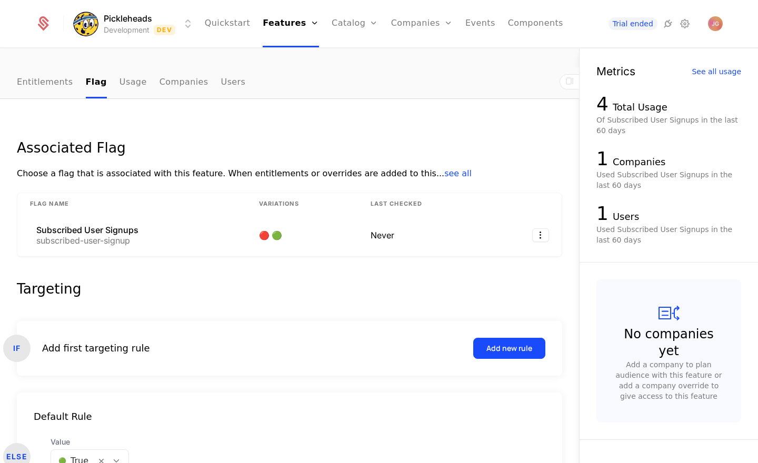
scroll to position [156, 0]
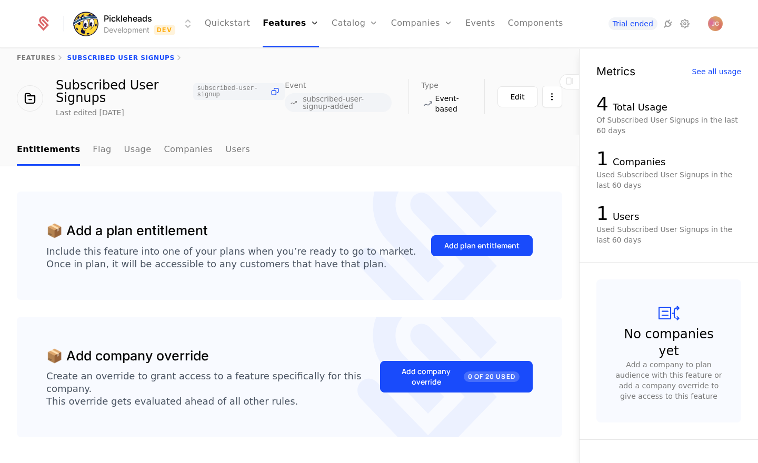
scroll to position [8, 0]
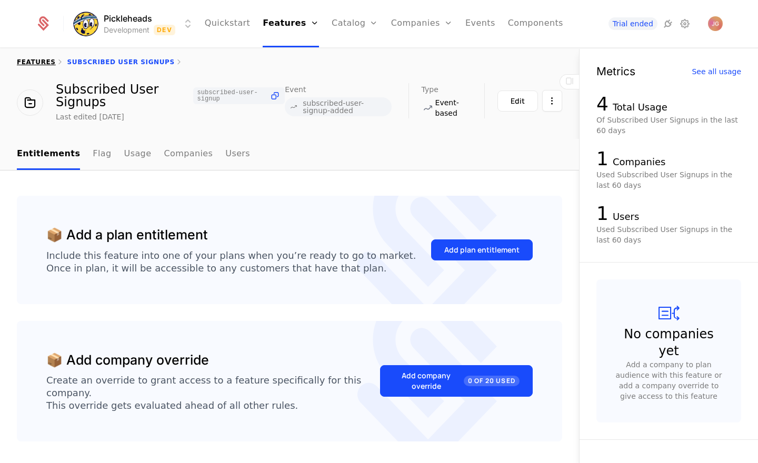
click at [25, 58] on link "features" at bounding box center [36, 61] width 39 height 7
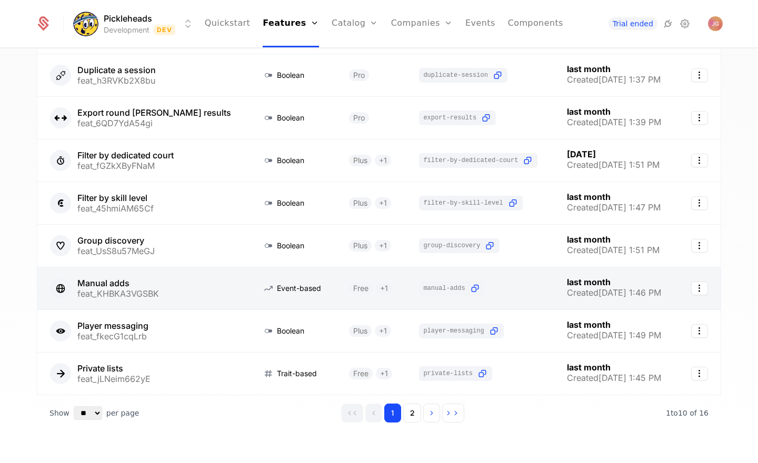
scroll to position [178, 0]
click at [192, 295] on link at bounding box center [143, 287] width 212 height 42
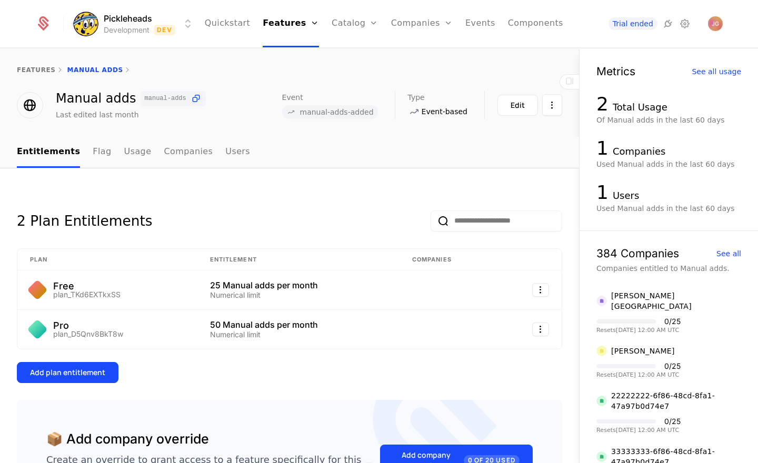
scroll to position [16, 0]
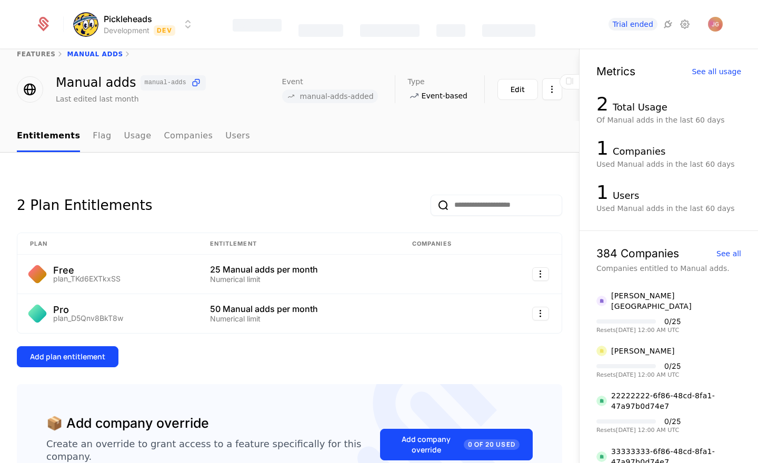
click at [538, 274] on html "Pickleheads Development Dev Features Catalog Companies Events Components Trial …" at bounding box center [379, 231] width 758 height 463
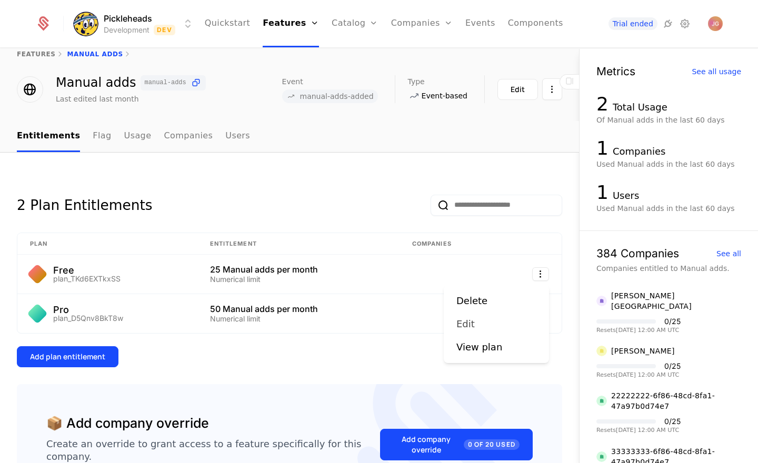
click at [487, 323] on div "Edit" at bounding box center [496, 324] width 80 height 15
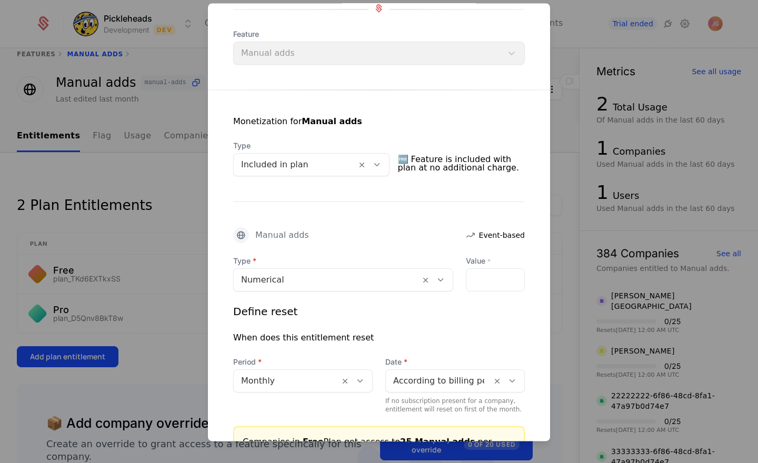
scroll to position [129, 0]
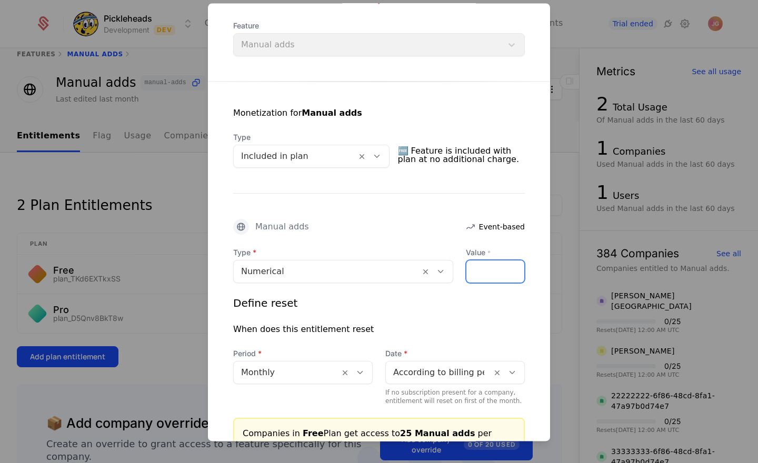
drag, startPoint x: 480, startPoint y: 276, endPoint x: 487, endPoint y: 276, distance: 7.9
click at [487, 276] on input "**" at bounding box center [495, 272] width 58 height 22
type input "**"
click at [476, 309] on div "Define reset" at bounding box center [379, 303] width 292 height 15
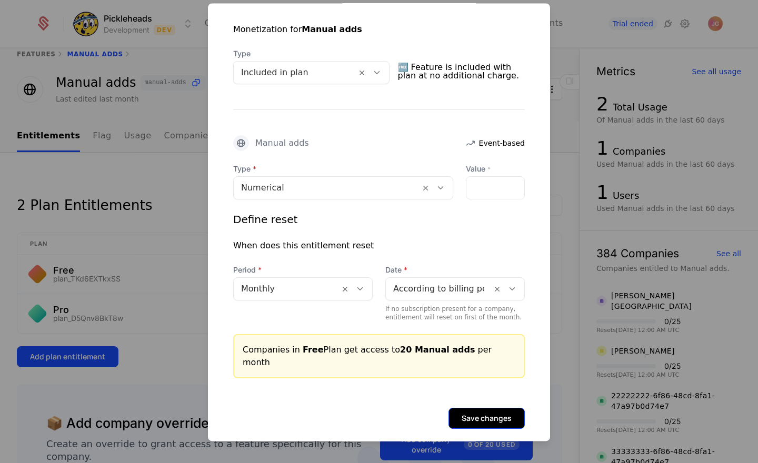
click at [484, 412] on button "Save changes" at bounding box center [486, 418] width 76 height 21
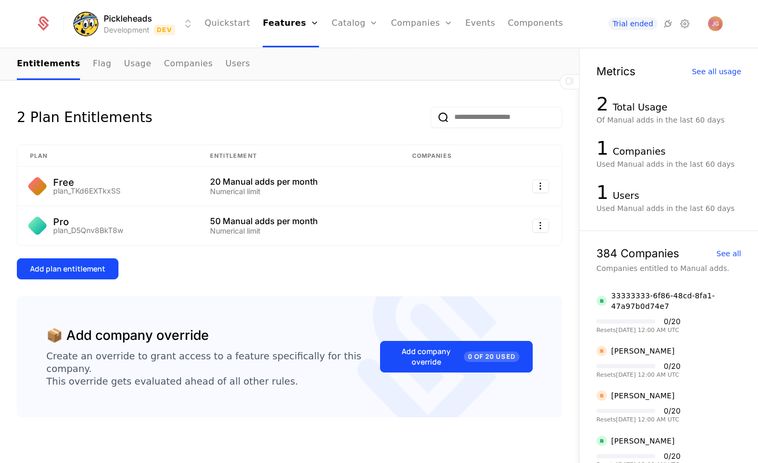
scroll to position [0, 0]
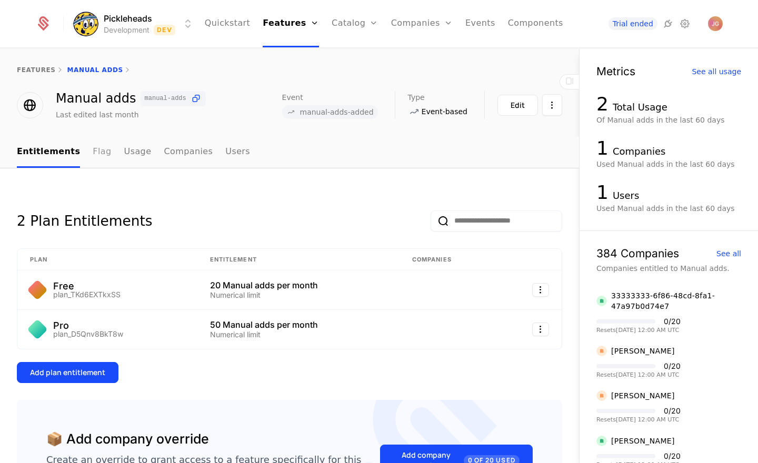
click at [93, 156] on link "Flag" at bounding box center [102, 152] width 18 height 31
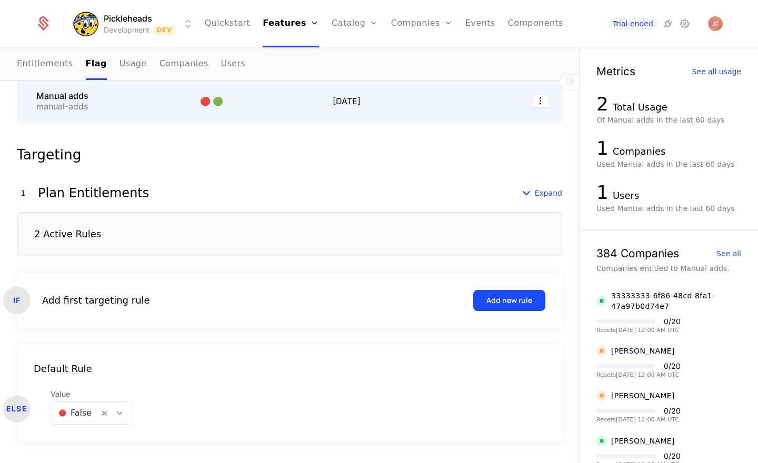
scroll to position [232, 0]
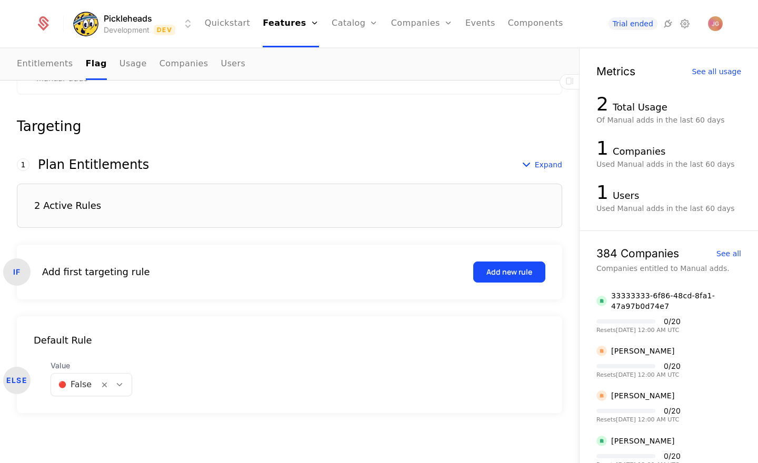
click at [239, 207] on div "2 Active Rules" at bounding box center [289, 206] width 545 height 44
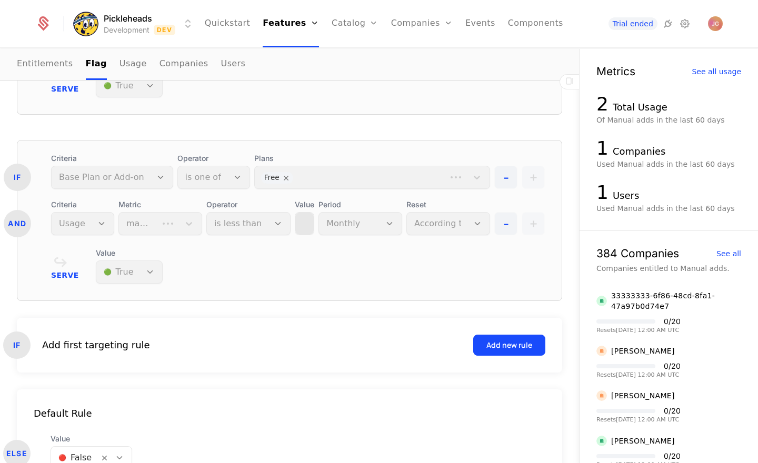
scroll to position [535, 0]
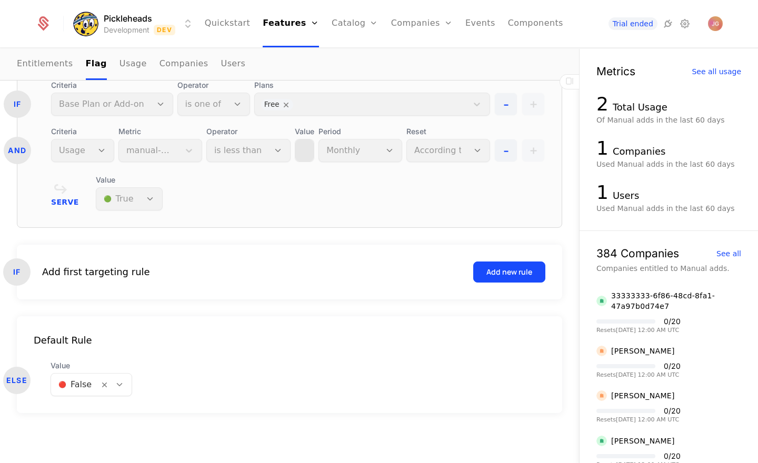
drag, startPoint x: 502, startPoint y: 272, endPoint x: 365, endPoint y: 274, distance: 136.9
click at [502, 272] on div "Add new rule" at bounding box center [509, 272] width 46 height 11
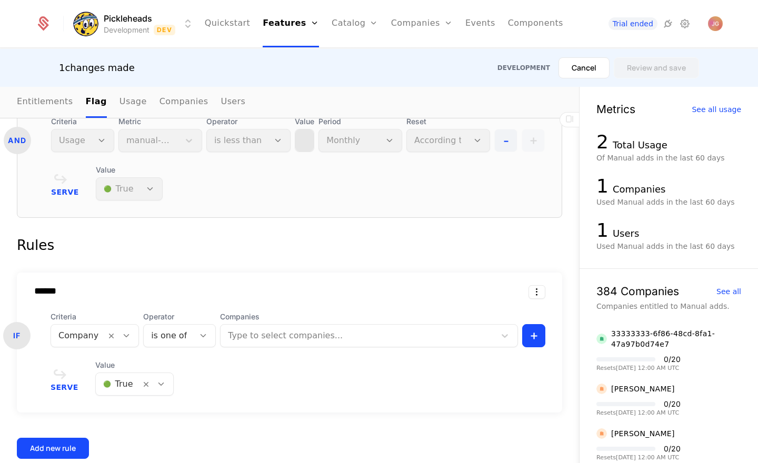
scroll to position [1, 0]
click at [128, 339] on div at bounding box center [126, 336] width 18 height 12
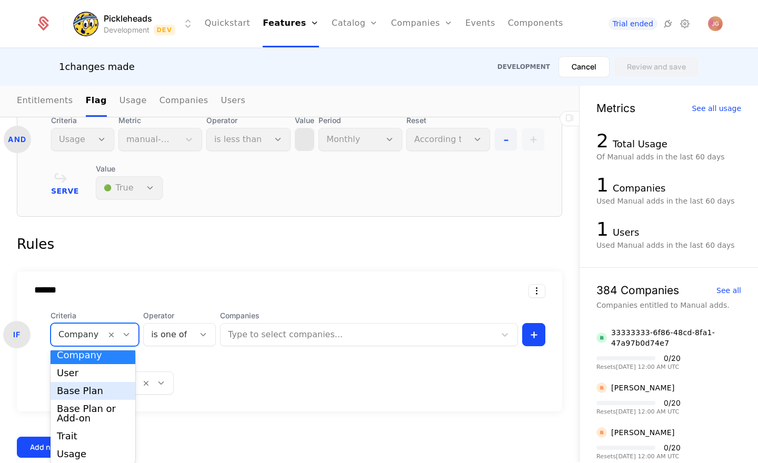
scroll to position [9, 0]
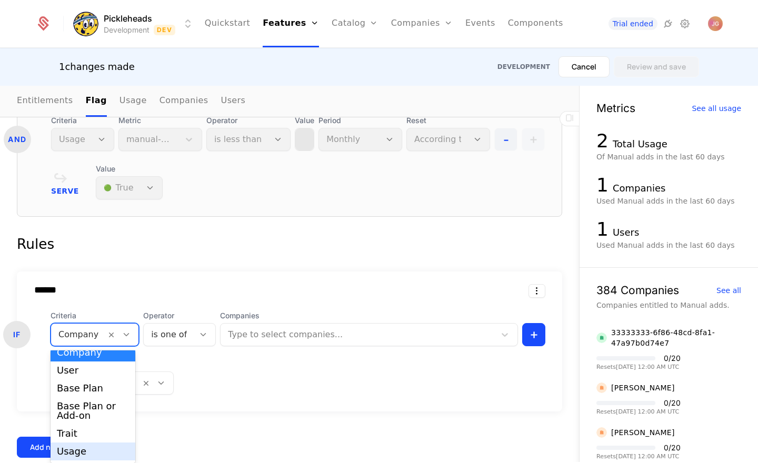
click at [95, 447] on div "Usage" at bounding box center [93, 451] width 72 height 9
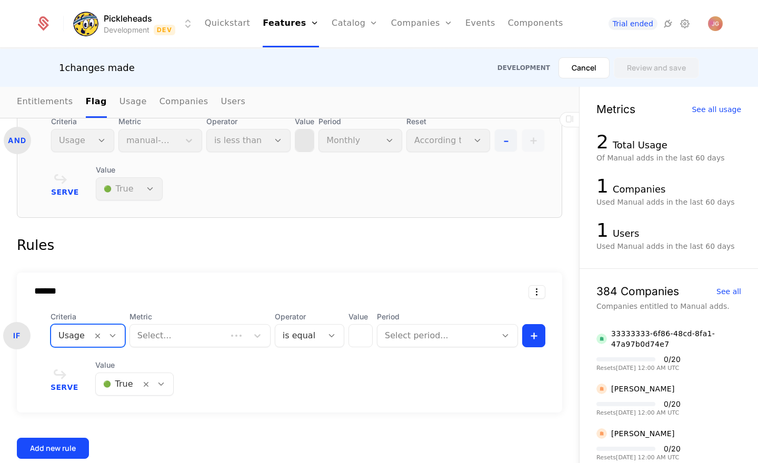
scroll to position [0, 0]
click at [197, 341] on div at bounding box center [188, 335] width 103 height 15
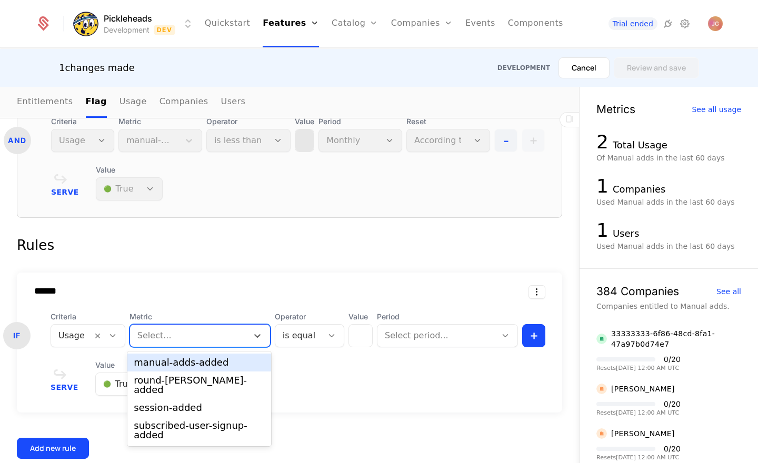
click at [194, 360] on div "manual-adds-added" at bounding box center [199, 362] width 131 height 9
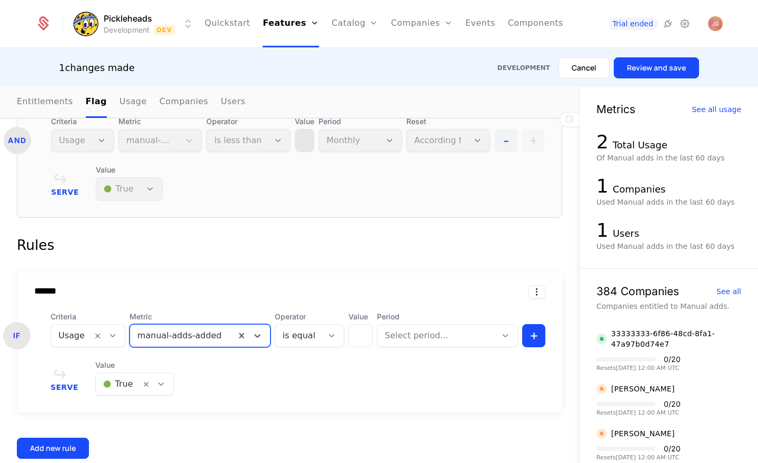
click at [331, 335] on icon at bounding box center [331, 335] width 9 height 9
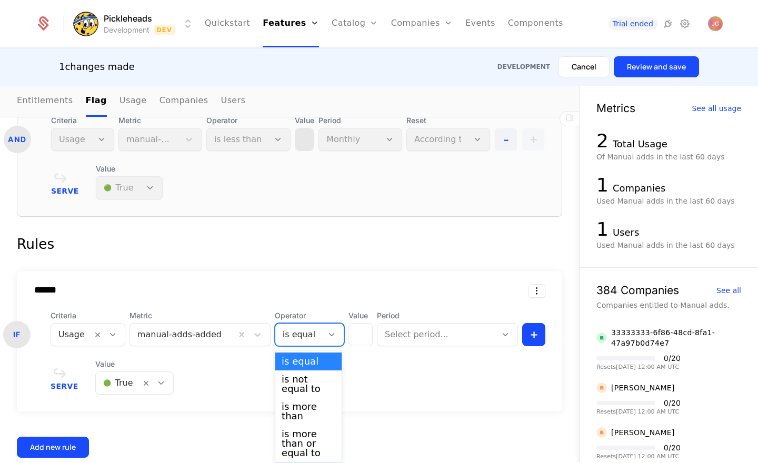
drag, startPoint x: 313, startPoint y: 447, endPoint x: 329, endPoint y: 429, distance: 24.2
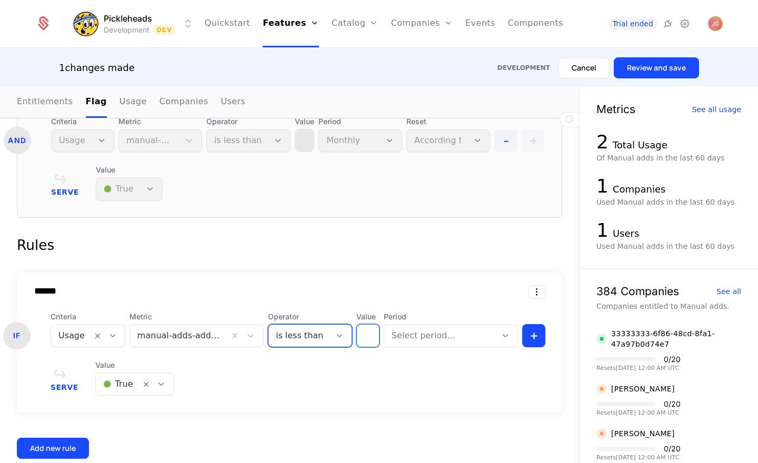
click at [358, 339] on input "*" at bounding box center [368, 336] width 22 height 22
type input "**"
click at [428, 375] on div "Serve Value 🟢 True" at bounding box center [298, 378] width 495 height 36
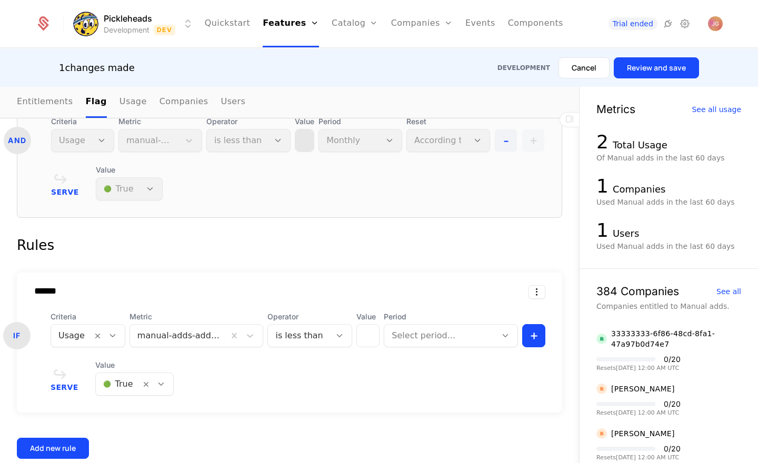
scroll to position [0, 0]
click at [433, 339] on div at bounding box center [440, 335] width 97 height 15
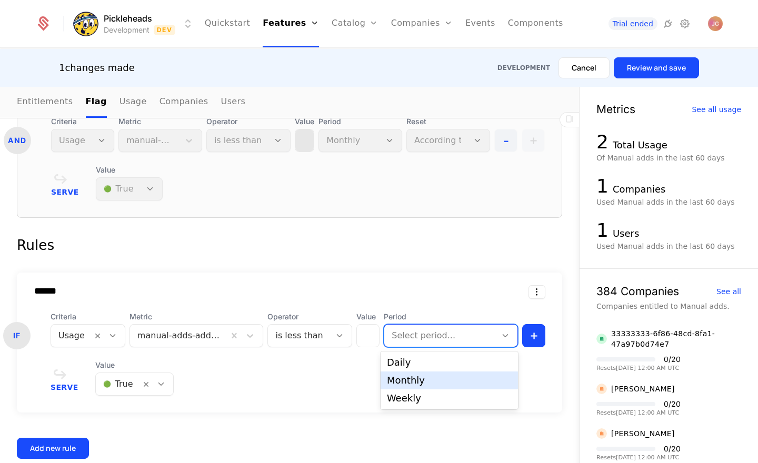
click at [427, 381] on div "Monthly" at bounding box center [449, 380] width 125 height 9
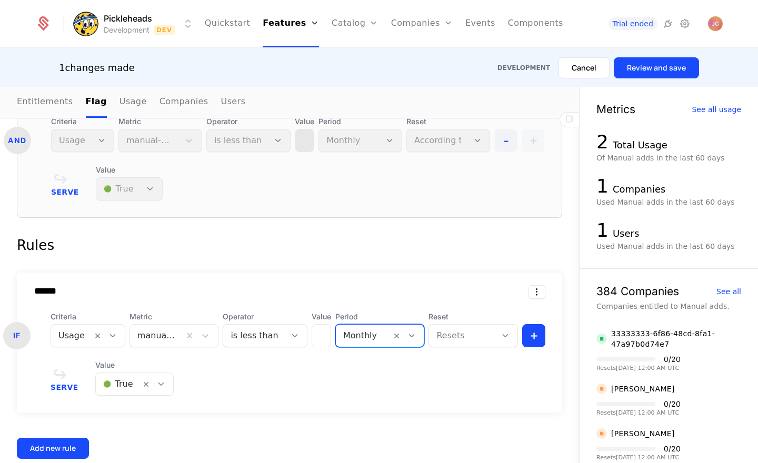
click at [456, 336] on div at bounding box center [462, 335] width 53 height 15
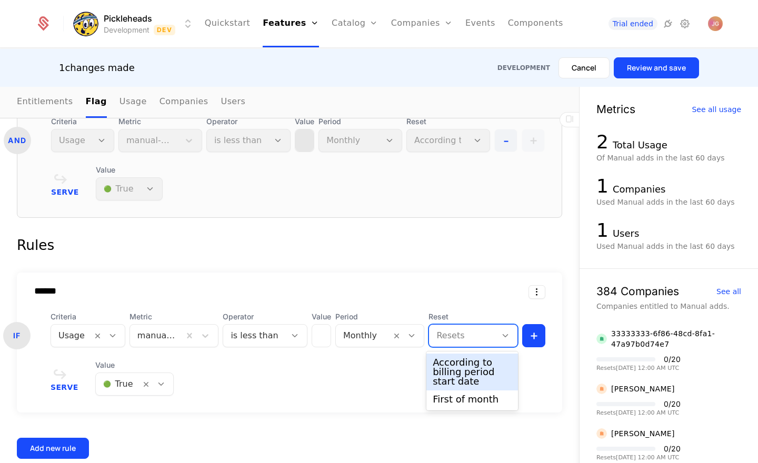
click at [457, 373] on div "According to billing period start date" at bounding box center [472, 372] width 79 height 28
click at [468, 374] on div "Serve Value 🟢 True" at bounding box center [298, 378] width 495 height 36
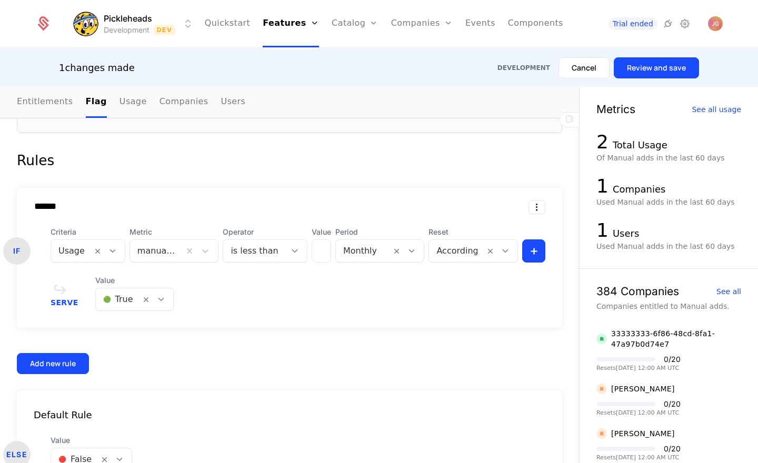
scroll to position [670, 0]
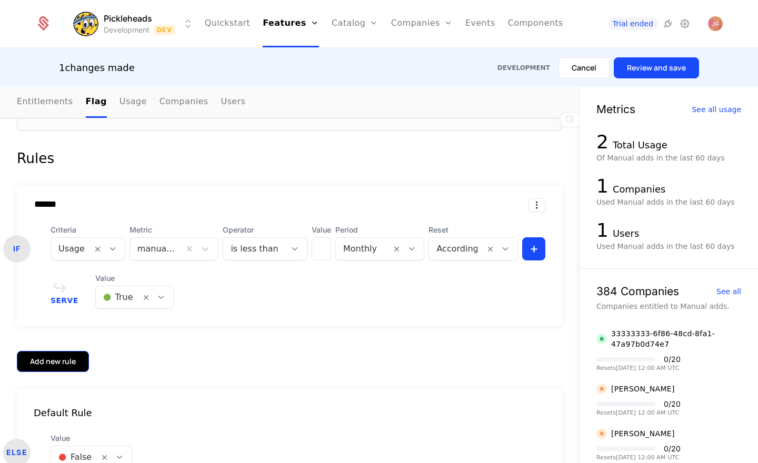
click at [49, 369] on button "Add new rule" at bounding box center [53, 361] width 72 height 21
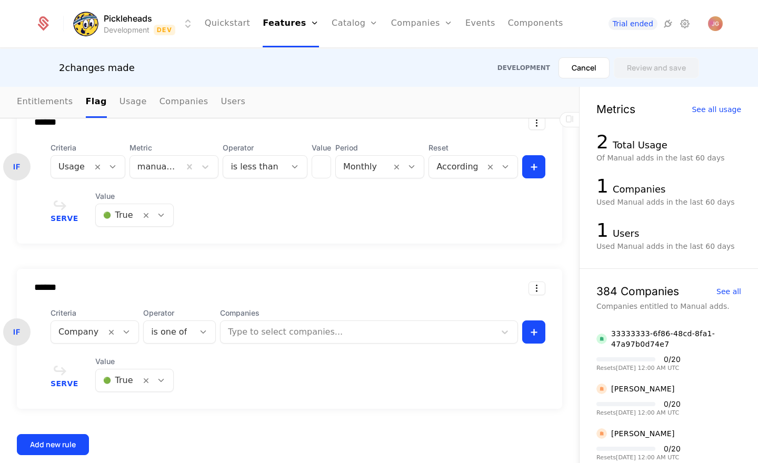
scroll to position [756, 0]
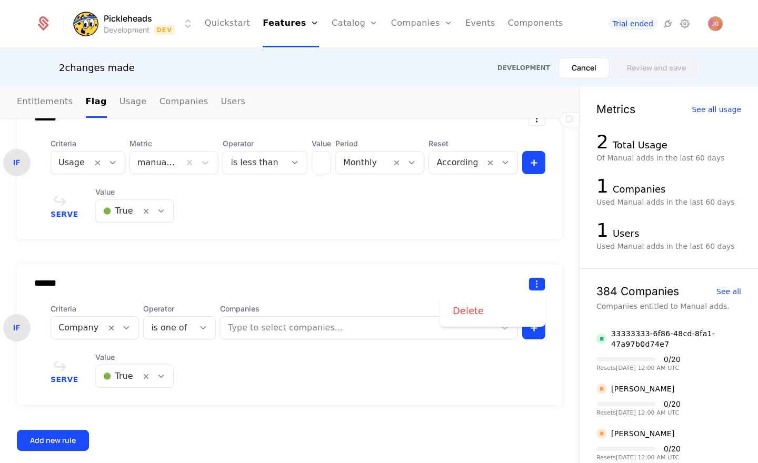
click at [540, 285] on html "Pickleheads Development Dev Quickstart Features Features Flags Catalog Plans Ad…" at bounding box center [379, 231] width 758 height 463
click at [478, 305] on div "Delete" at bounding box center [468, 311] width 31 height 15
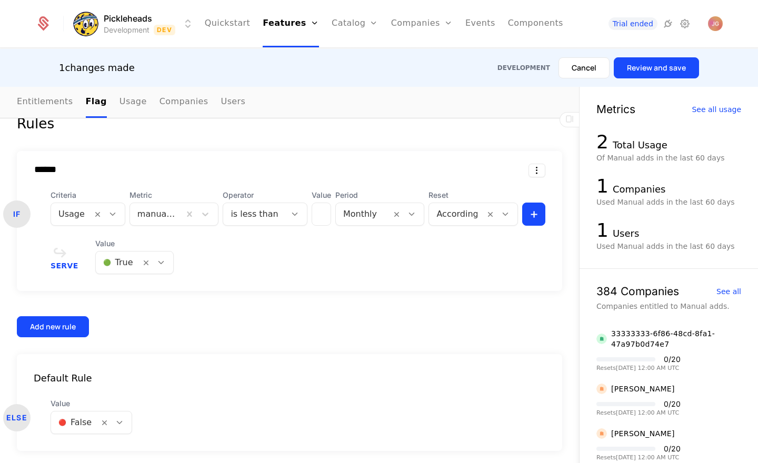
scroll to position [705, 0]
click at [681, 64] on button "Review and save" at bounding box center [656, 67] width 85 height 21
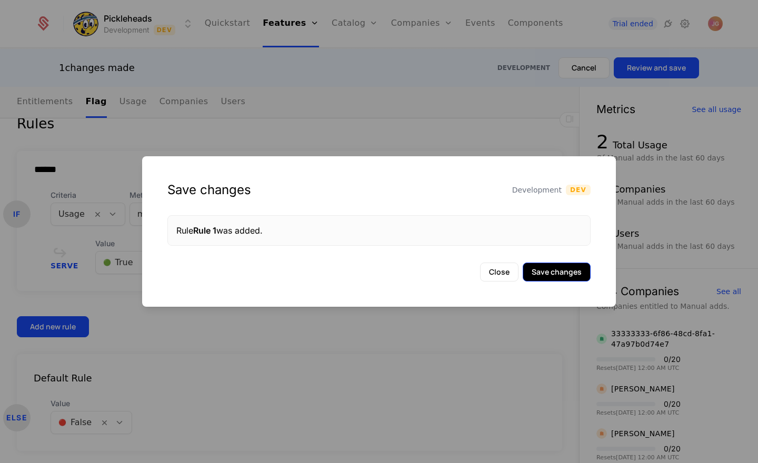
click at [555, 267] on button "Save changes" at bounding box center [557, 272] width 68 height 19
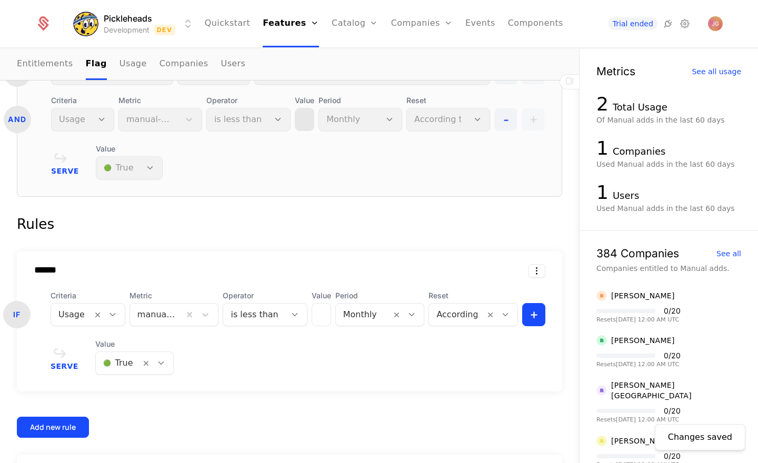
scroll to position [158, 0]
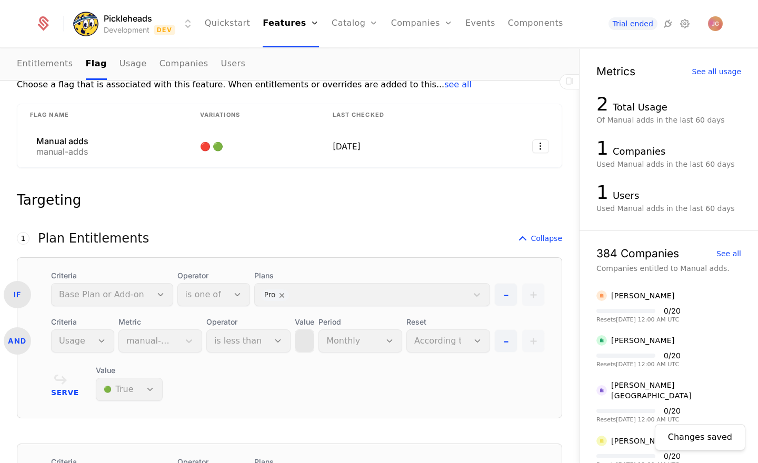
drag, startPoint x: 541, startPoint y: 239, endPoint x: 479, endPoint y: 243, distance: 62.2
click at [541, 239] on span "Collapse" at bounding box center [547, 238] width 32 height 11
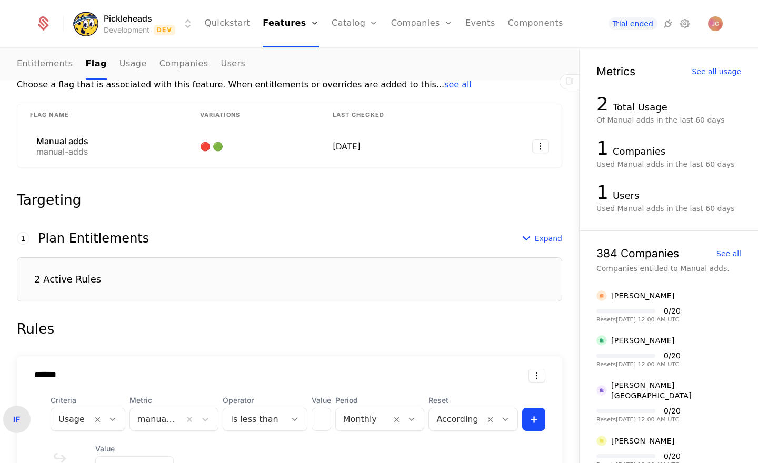
click at [168, 203] on div "Targeting" at bounding box center [289, 200] width 545 height 14
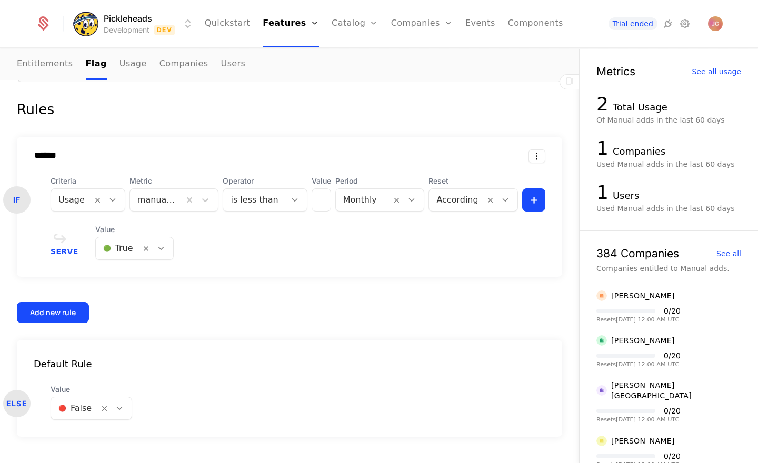
scroll to position [371, 0]
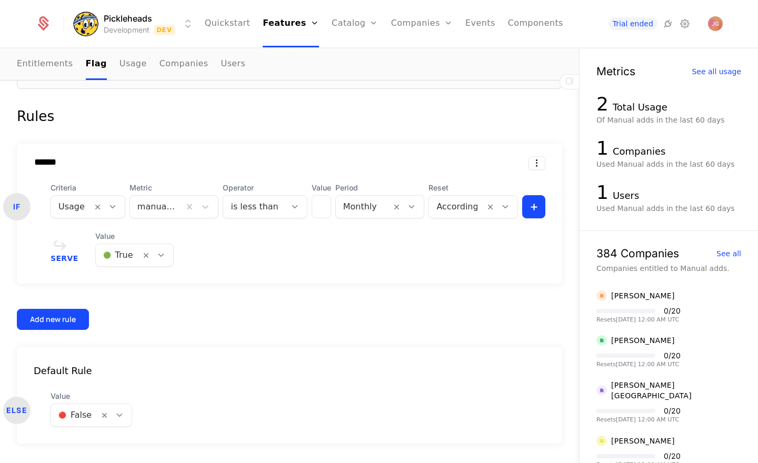
click at [246, 298] on div "****** IF Criteria Usage Metric manual-adds-added Operator is less than Value *…" at bounding box center [289, 237] width 545 height 186
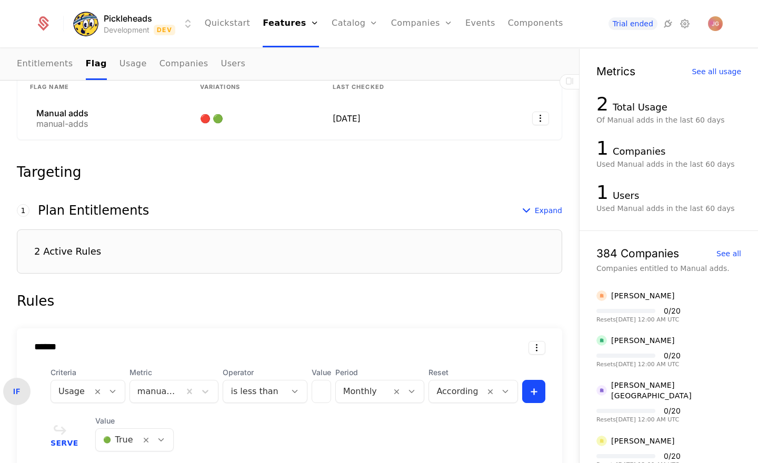
scroll to position [184, 0]
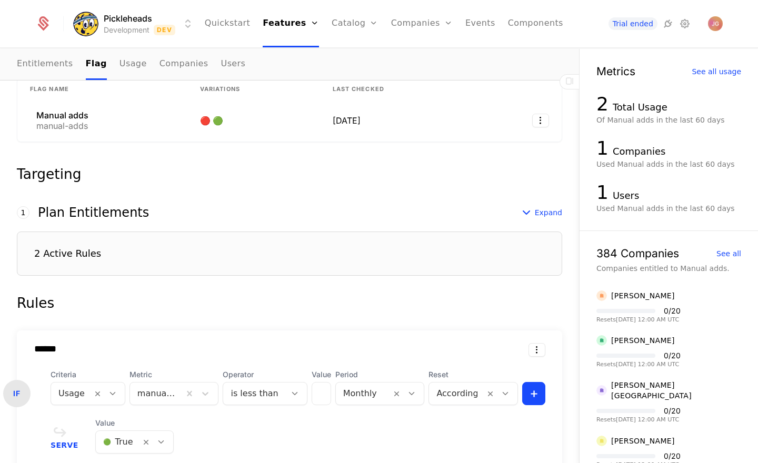
click at [136, 295] on div "Rules" at bounding box center [289, 303] width 545 height 21
click at [29, 308] on div "Rules" at bounding box center [289, 303] width 545 height 21
click at [76, 306] on div "Rules" at bounding box center [289, 303] width 545 height 21
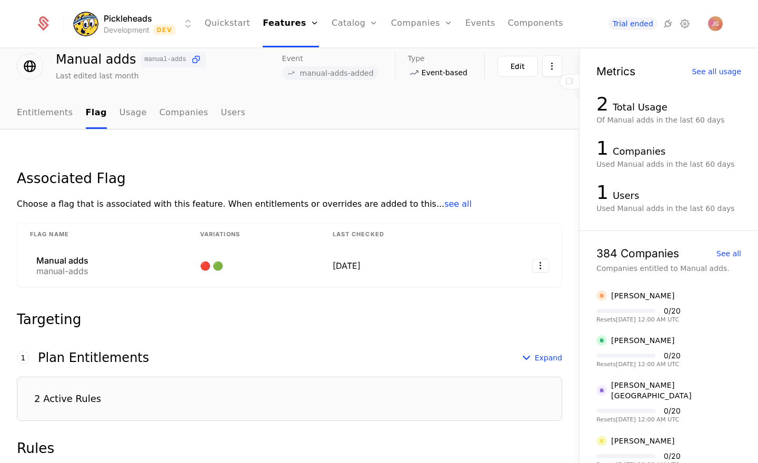
scroll to position [0, 0]
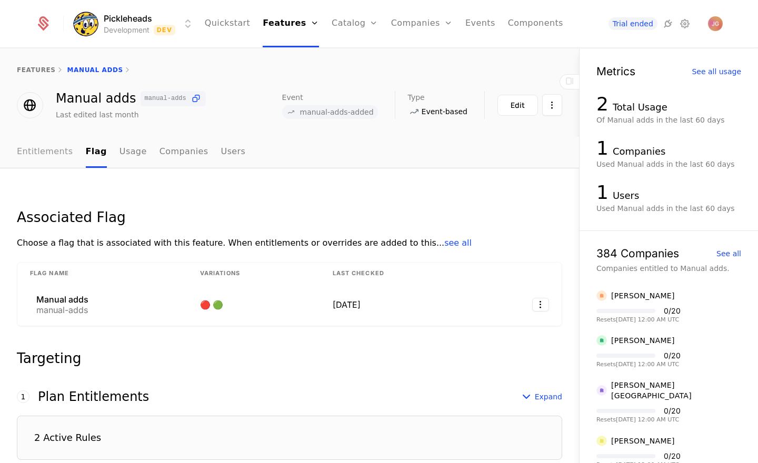
click at [54, 153] on link "Entitlements" at bounding box center [45, 152] width 56 height 31
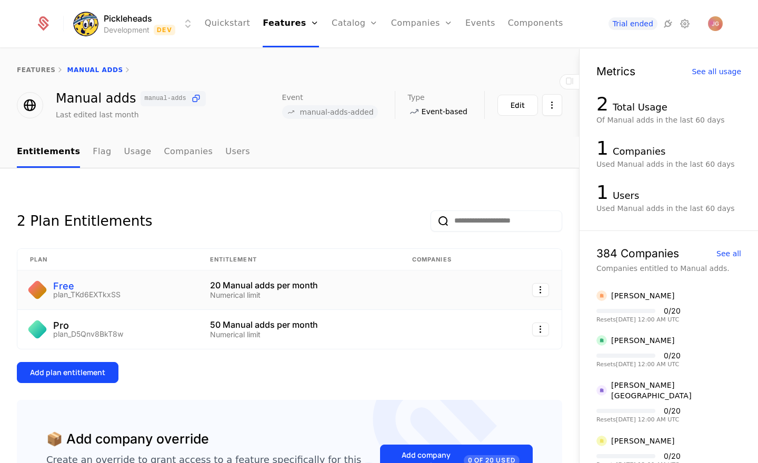
click at [60, 286] on div "Free" at bounding box center [86, 286] width 67 height 9
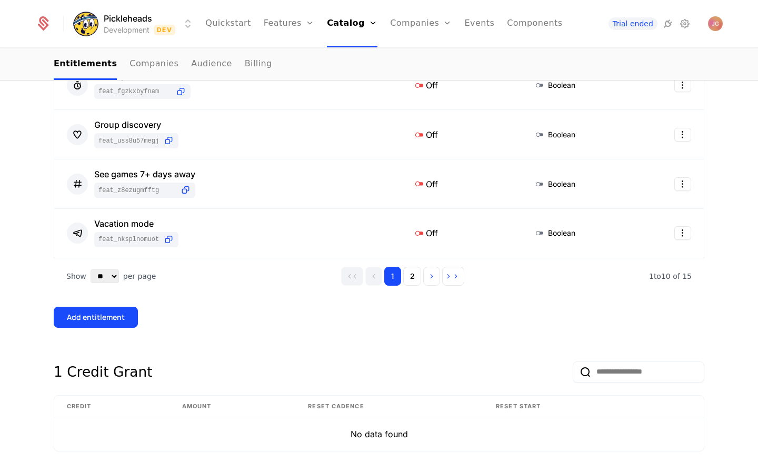
scroll to position [587, 0]
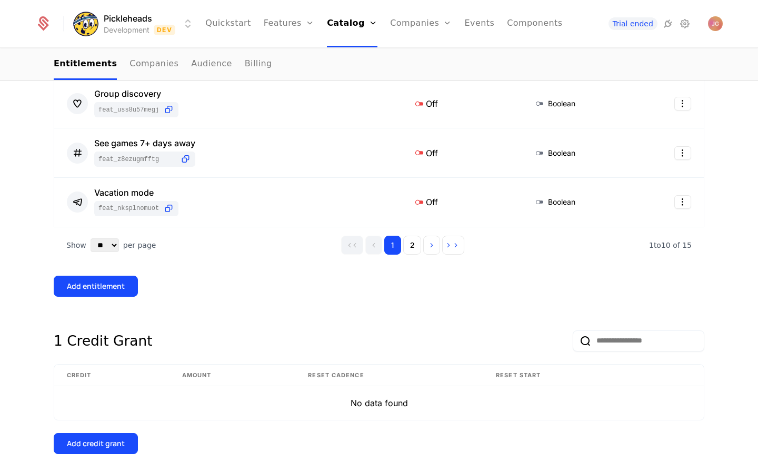
drag, startPoint x: 413, startPoint y: 250, endPoint x: 416, endPoint y: 301, distance: 50.7
click at [413, 250] on button "2" at bounding box center [412, 245] width 18 height 19
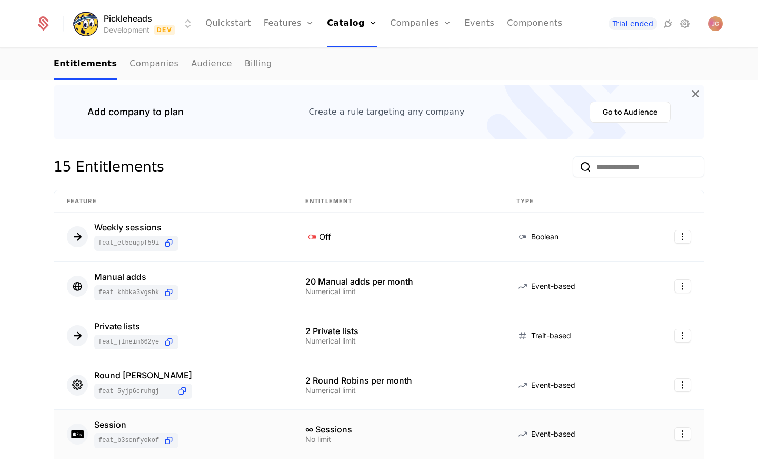
scroll to position [0, 0]
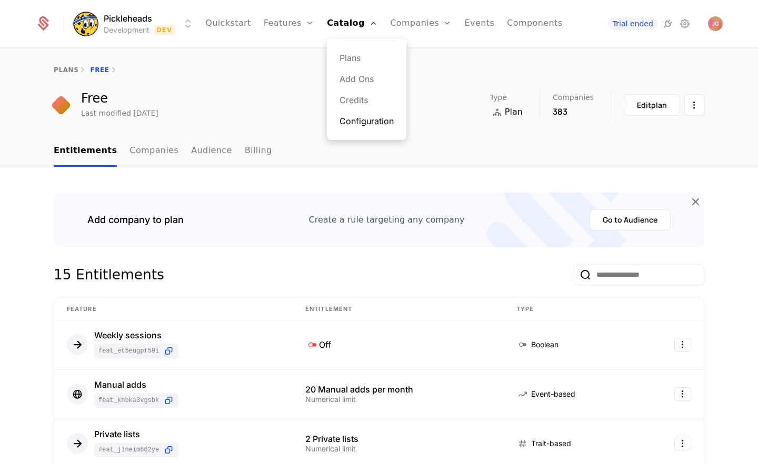
click at [367, 126] on link "Configuration" at bounding box center [366, 121] width 54 height 13
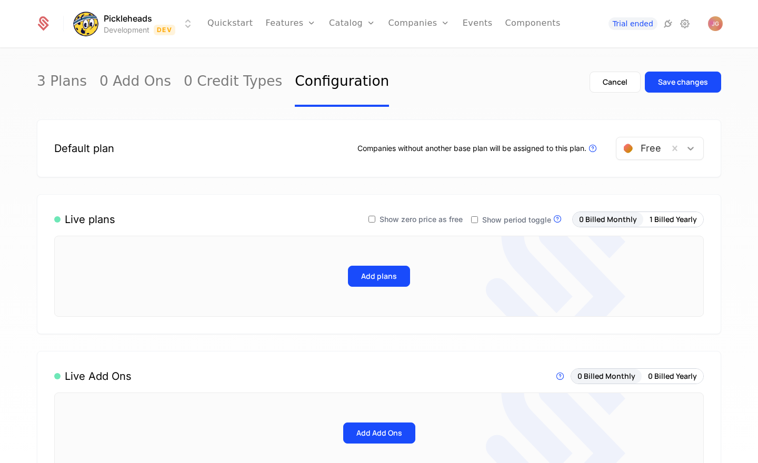
click at [694, 149] on icon at bounding box center [690, 148] width 11 height 11
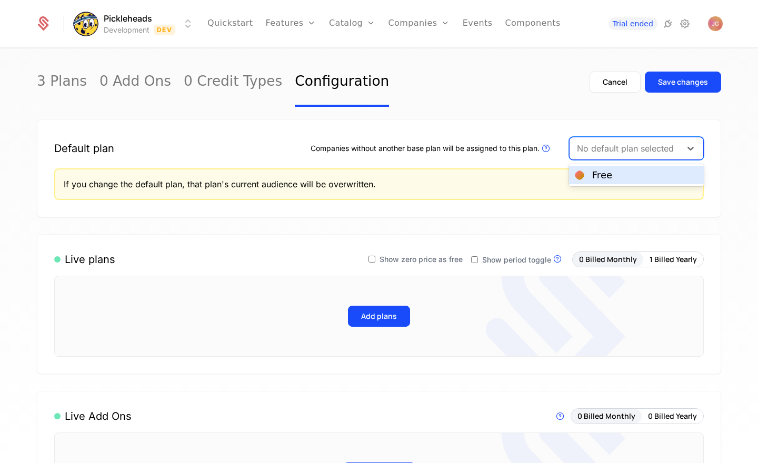
click at [735, 169] on div "3 Plans 0 Add Ons 0 Credit Types Configuration Cancel Save changes Default plan…" at bounding box center [379, 259] width 758 height 421
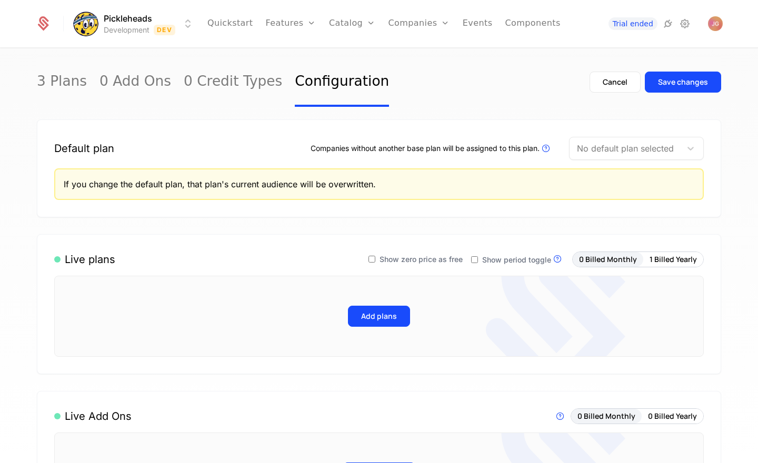
click at [735, 169] on div "3 Plans 0 Add Ons 0 Credit Types Configuration Cancel Save changes Default plan…" at bounding box center [379, 259] width 758 height 421
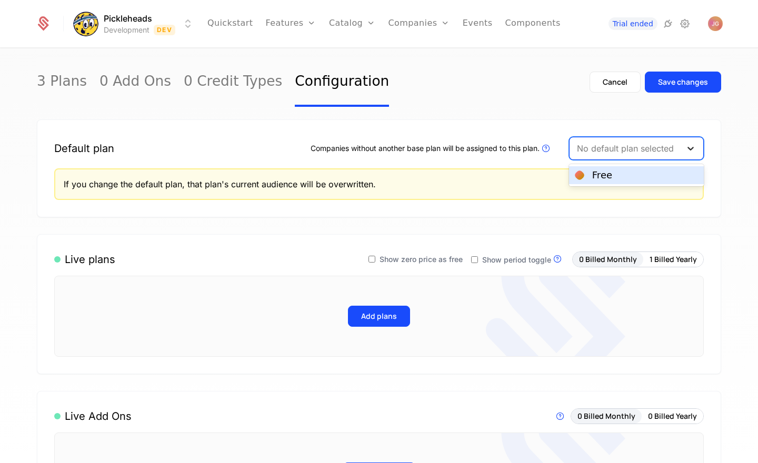
click at [691, 147] on icon at bounding box center [690, 148] width 11 height 11
drag, startPoint x: 673, startPoint y: 176, endPoint x: 697, endPoint y: 174, distance: 24.8
click at [673, 176] on div "Free" at bounding box center [636, 175] width 122 height 9
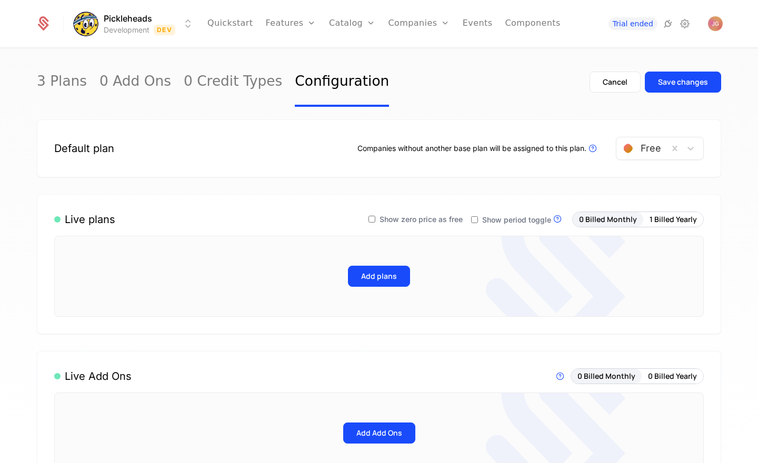
click at [733, 173] on div "3 Plans 0 Add Ons 0 Credit Types Configuration Cancel Save changes Default plan…" at bounding box center [379, 259] width 758 height 421
click at [306, 57] on link "Features" at bounding box center [302, 58] width 48 height 13
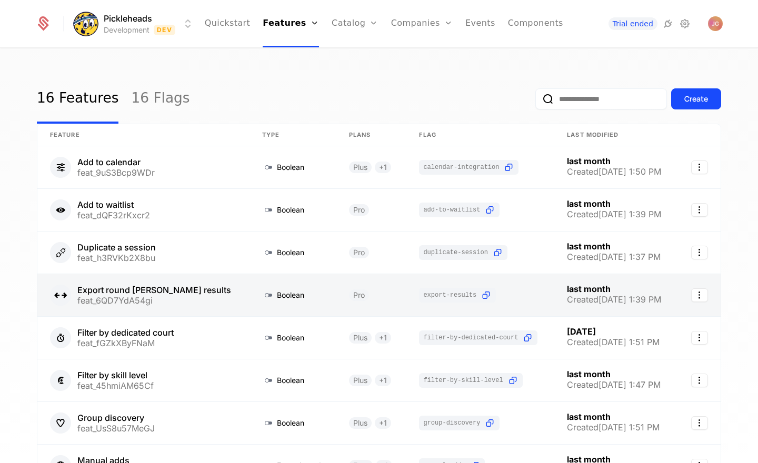
scroll to position [198, 0]
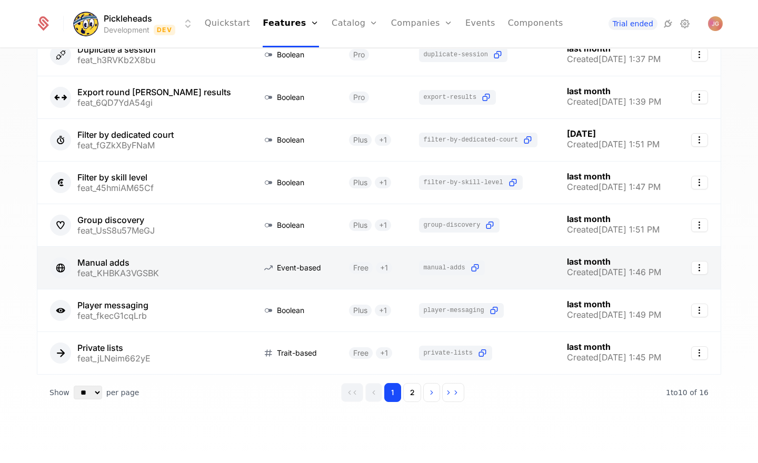
click at [182, 275] on link at bounding box center [143, 268] width 212 height 42
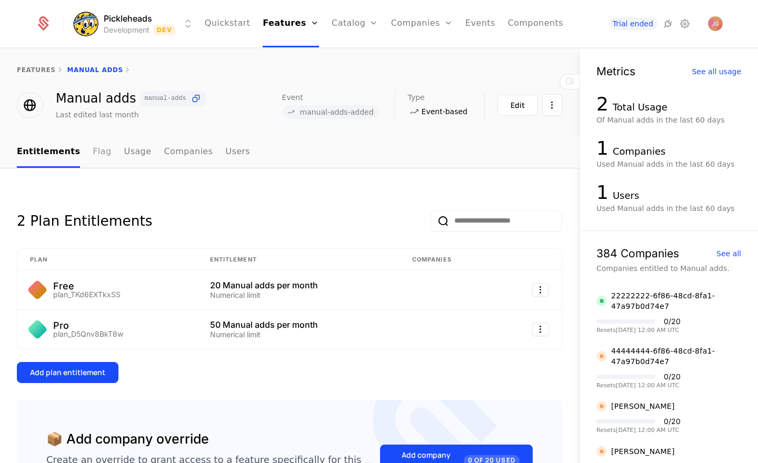
click at [98, 155] on link "Flag" at bounding box center [102, 152] width 18 height 31
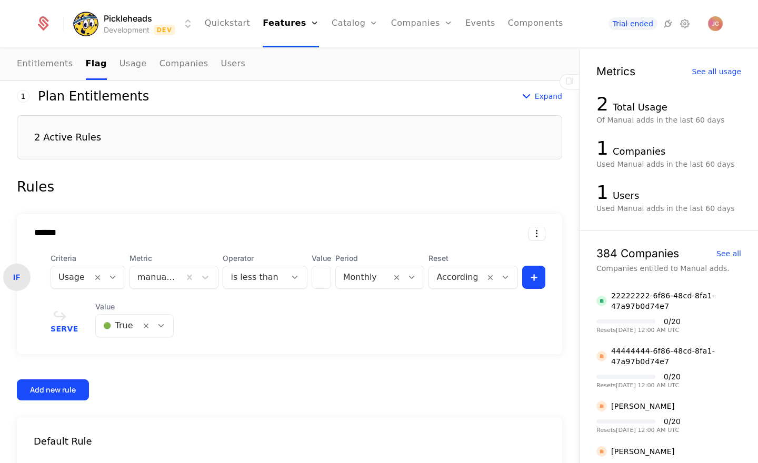
scroll to position [260, 0]
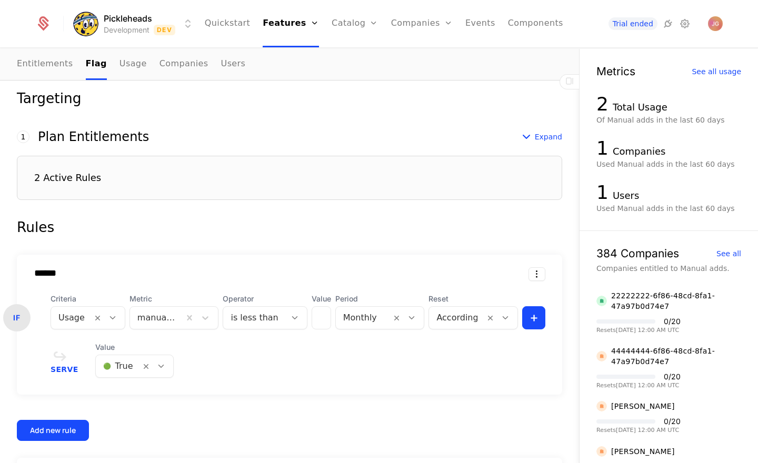
click at [32, 228] on div "Rules" at bounding box center [289, 227] width 545 height 21
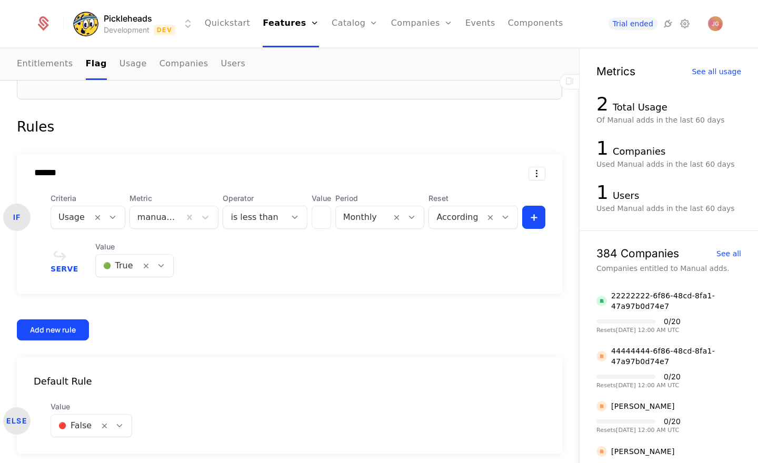
scroll to position [353, 0]
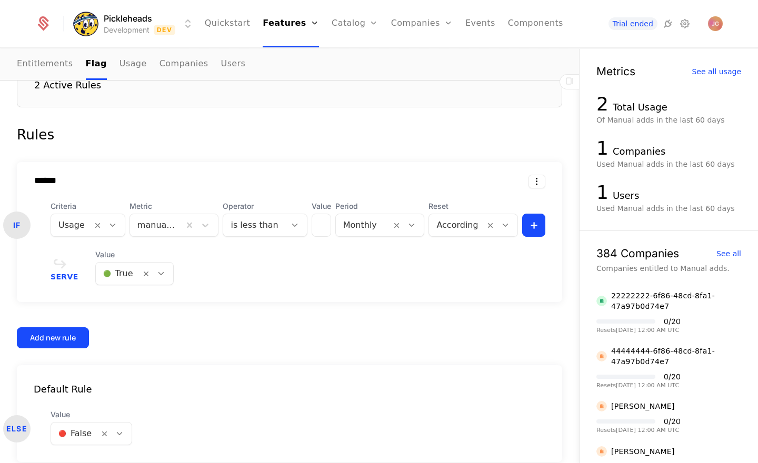
click at [308, 122] on form "1 This number reflects this rule’s evaluation order. Schematic evaluates first …" at bounding box center [289, 250] width 545 height 424
